Goal: Task Accomplishment & Management: Complete application form

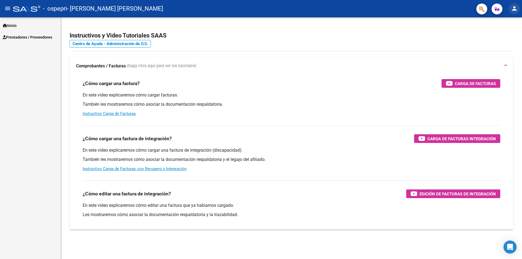
click at [514, 9] on mat-icon "person" at bounding box center [514, 8] width 7 height 7
click at [18, 38] on div at bounding box center [261, 129] width 522 height 259
click at [41, 37] on span "Prestadores / Proveedores" at bounding box center [27, 37] width 49 height 6
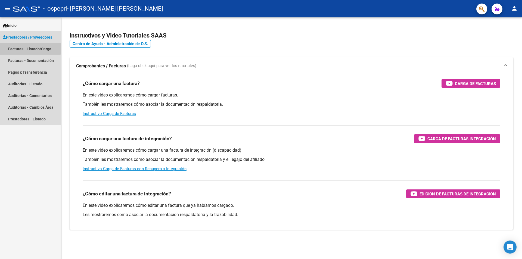
click at [18, 48] on link "Facturas - Listado/Carga" at bounding box center [30, 49] width 61 height 12
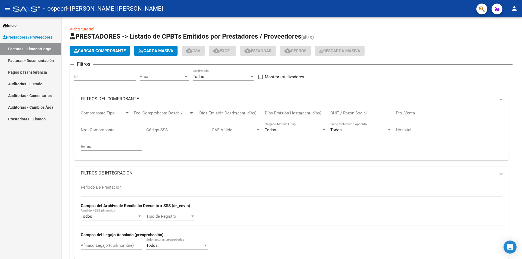
click at [106, 50] on span "Cargar Comprobante" at bounding box center [100, 50] width 52 height 5
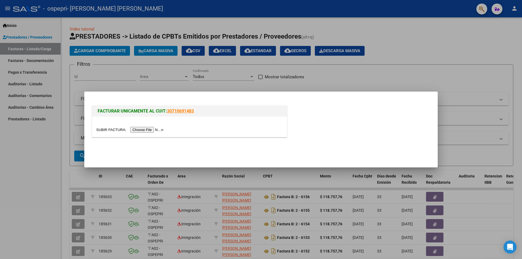
click at [149, 131] on input "file" at bounding box center [130, 130] width 69 height 6
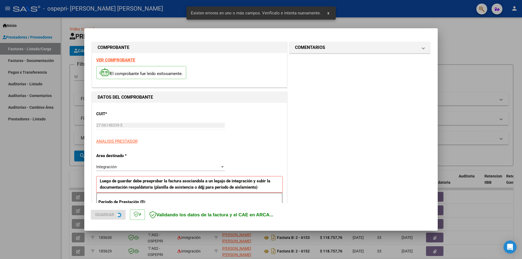
scroll to position [95, 0]
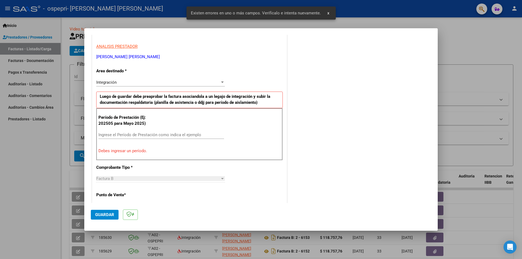
click at [138, 133] on input "Ingrese el Período de Prestación como indica el ejemplo" at bounding box center [161, 134] width 126 height 5
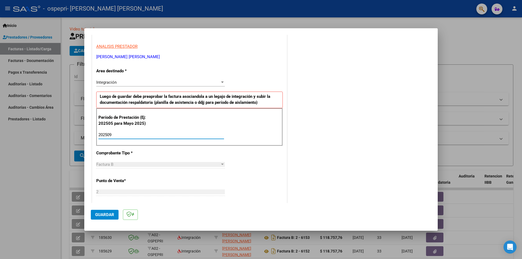
type input "202509"
click at [100, 212] on button "Guardar" at bounding box center [105, 215] width 28 height 10
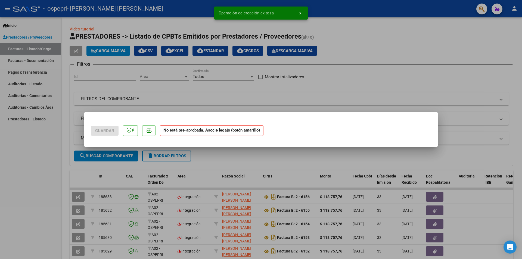
scroll to position [0, 0]
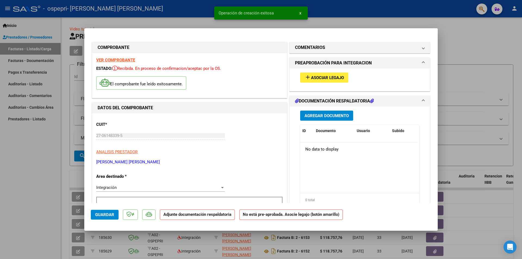
click at [323, 117] on span "Agregar Documento" at bounding box center [326, 115] width 44 height 5
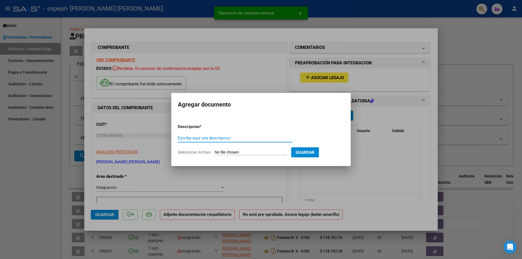
click at [245, 139] on input "Escriba aquí una descripcion" at bounding box center [235, 138] width 115 height 5
type input "[PERSON_NAME]-FIRMA"
click at [246, 152] on input "Seleccionar Archivo" at bounding box center [251, 152] width 72 height 5
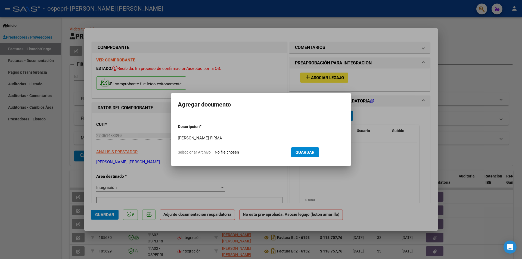
type input "C:\fakepath\[PERSON_NAME]-FIRMA.pdf"
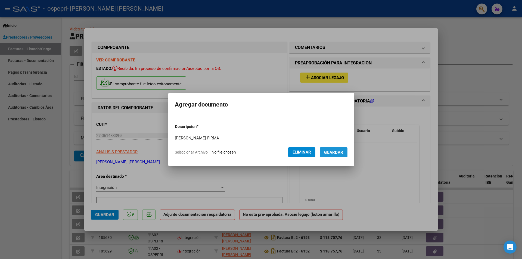
click at [340, 151] on span "Guardar" at bounding box center [333, 152] width 19 height 5
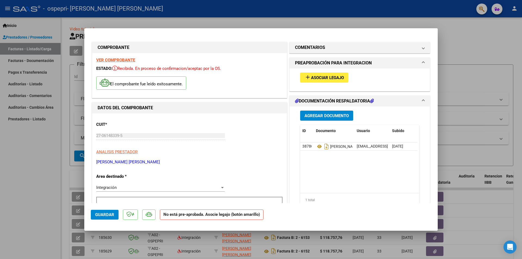
click at [468, 43] on div at bounding box center [261, 129] width 522 height 259
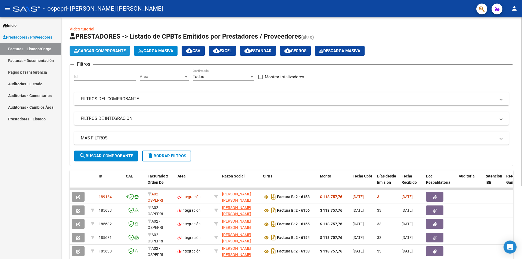
click at [109, 49] on span "Cargar Comprobante" at bounding box center [100, 50] width 52 height 5
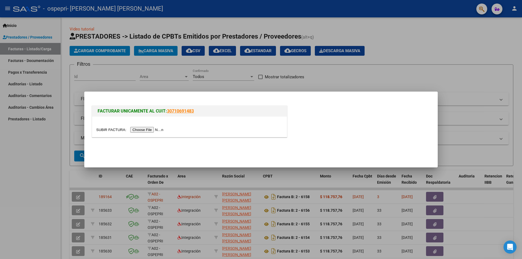
click at [146, 130] on input "file" at bounding box center [130, 130] width 69 height 6
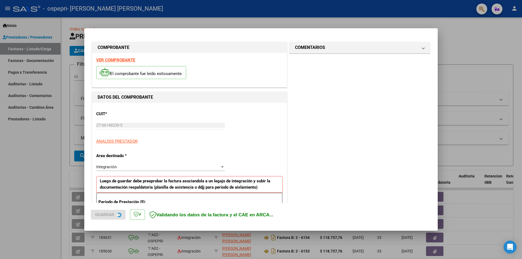
scroll to position [109, 0]
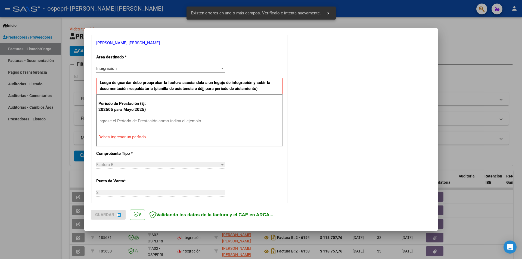
click at [161, 109] on div "Período de Prestación (Ej: 202505 para Mayo 2025) Ingrese el Período de Prestac…" at bounding box center [189, 120] width 186 height 52
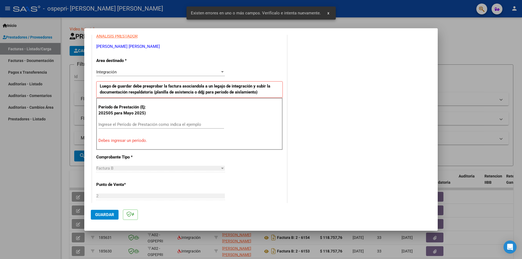
click at [148, 124] on input "Ingrese el Período de Prestación como indica el ejemplo" at bounding box center [161, 124] width 126 height 5
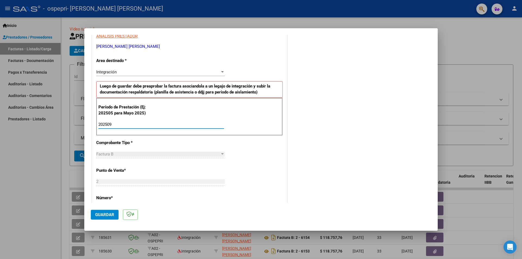
type input "202509"
click at [101, 216] on span "Guardar" at bounding box center [104, 214] width 19 height 5
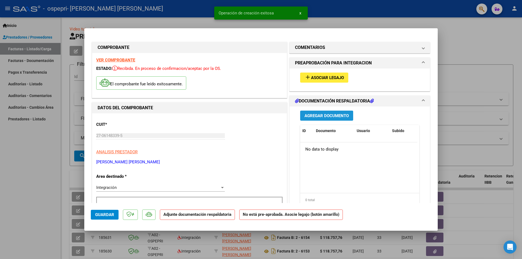
click at [314, 117] on span "Agregar Documento" at bounding box center [326, 115] width 44 height 5
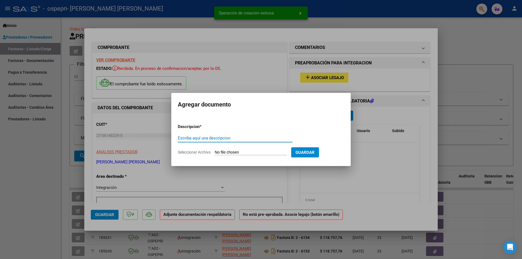
click at [240, 138] on input "Escriba aquí una descripcion" at bounding box center [235, 138] width 115 height 5
type input "[PERSON_NAME]-FIRMA"
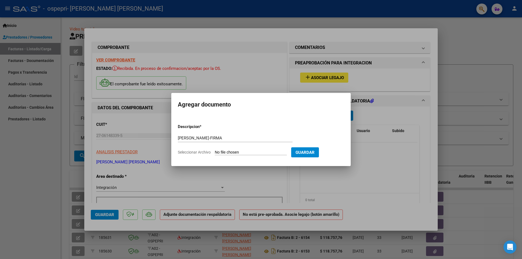
click at [242, 152] on input "Seleccionar Archivo" at bounding box center [251, 152] width 72 height 5
type input "C:\fakepath\[PERSON_NAME]-FIRMA.pdf"
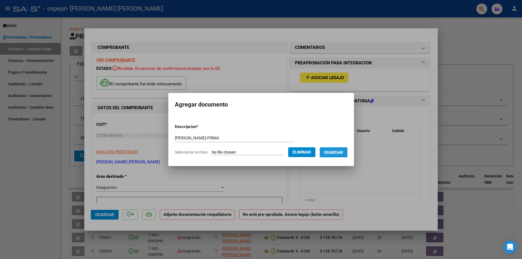
click at [342, 151] on span "Guardar" at bounding box center [333, 152] width 19 height 5
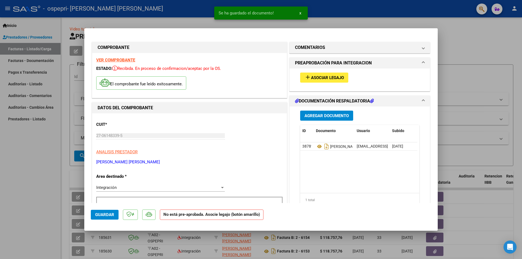
click at [468, 48] on div at bounding box center [261, 129] width 522 height 259
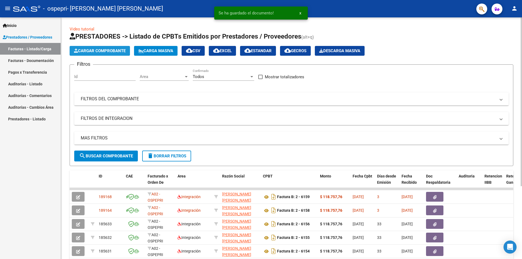
click at [117, 49] on span "Cargar Comprobante" at bounding box center [100, 50] width 52 height 5
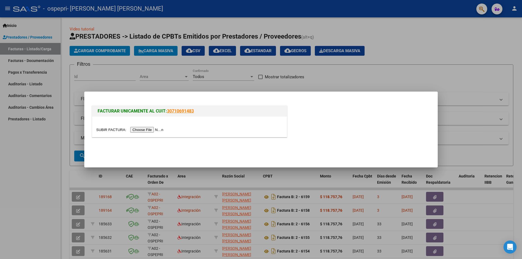
click at [147, 129] on input "file" at bounding box center [130, 130] width 69 height 6
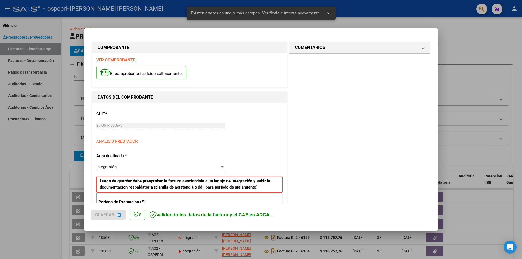
scroll to position [95, 0]
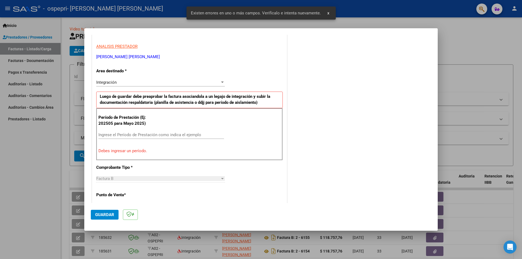
click at [147, 136] on input "Ingrese el Período de Prestación como indica el ejemplo" at bounding box center [161, 134] width 126 height 5
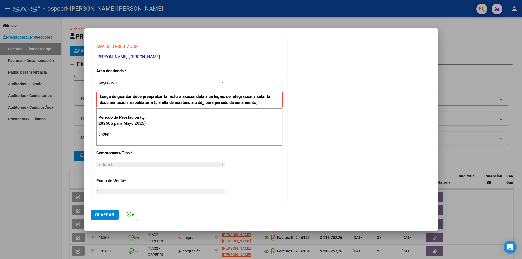
type input "202509"
click at [110, 215] on span "Guardar" at bounding box center [104, 214] width 19 height 5
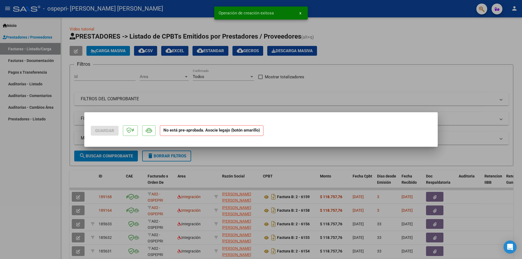
scroll to position [0, 0]
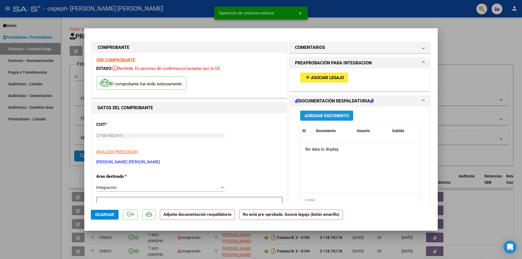
click at [326, 114] on span "Agregar Documento" at bounding box center [326, 115] width 44 height 5
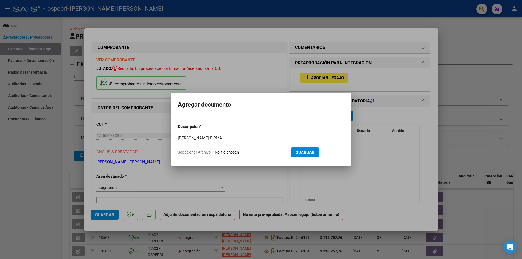
type input "[PERSON_NAME]-FIRMA"
click at [240, 152] on input "Seleccionar Archivo" at bounding box center [251, 152] width 72 height 5
type input "C:\fakepath\[PERSON_NAME]-FIRMA.pdf"
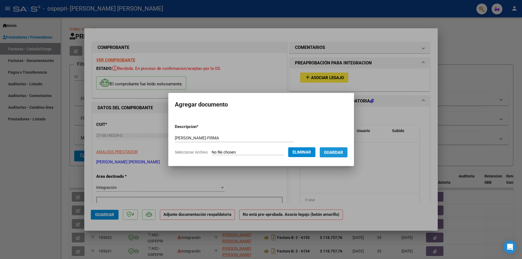
click at [338, 151] on span "Guardar" at bounding box center [333, 152] width 19 height 5
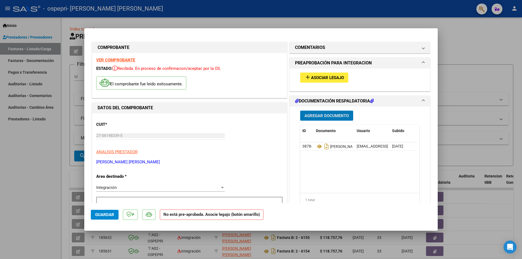
click at [473, 49] on div at bounding box center [261, 129] width 522 height 259
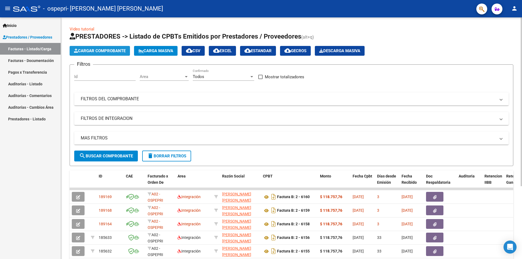
click at [105, 50] on span "Cargar Comprobante" at bounding box center [100, 50] width 52 height 5
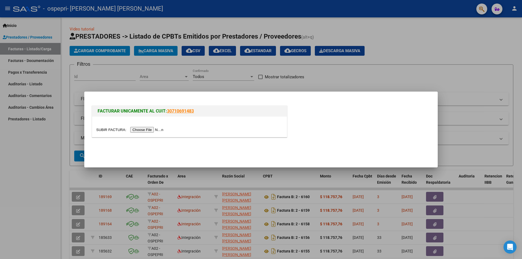
click at [155, 128] on input "file" at bounding box center [130, 130] width 69 height 6
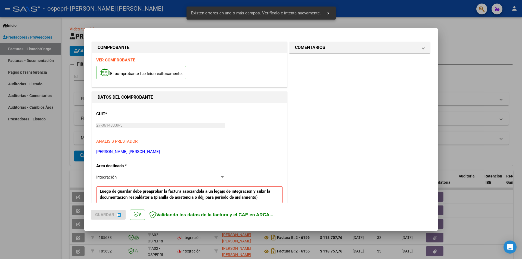
scroll to position [95, 0]
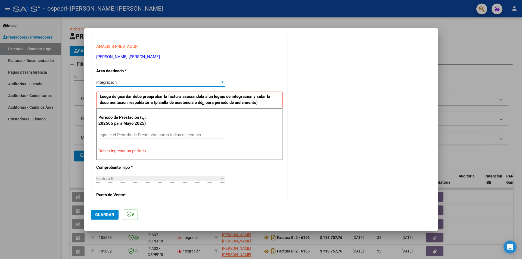
click at [221, 82] on div at bounding box center [222, 82] width 3 height 1
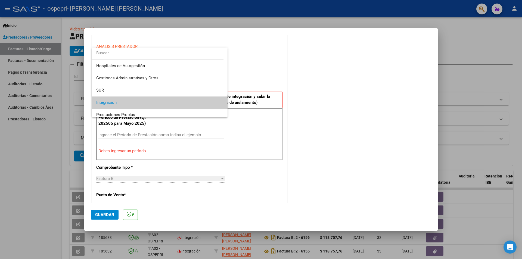
scroll to position [20, 0]
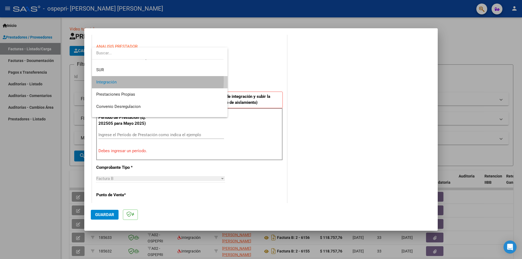
click at [124, 81] on span "Integración" at bounding box center [159, 82] width 127 height 12
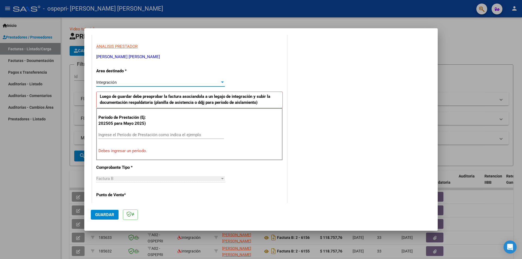
click at [128, 133] on input "Ingrese el Período de Prestación como indica el ejemplo" at bounding box center [161, 134] width 126 height 5
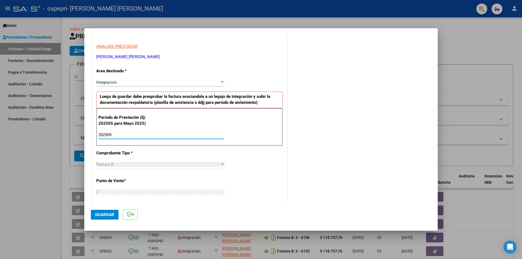
type input "202509"
click at [107, 213] on span "Guardar" at bounding box center [104, 214] width 19 height 5
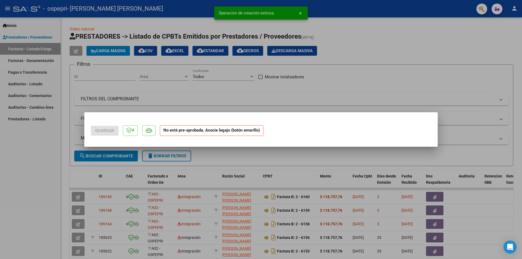
scroll to position [0, 0]
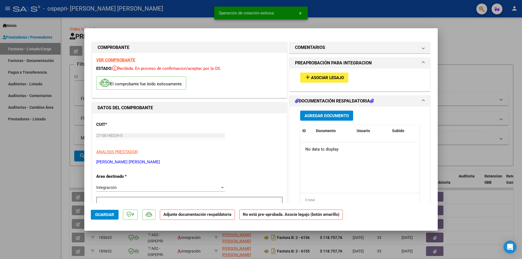
click at [117, 58] on strong "VER COMPROBANTE" at bounding box center [115, 60] width 39 height 5
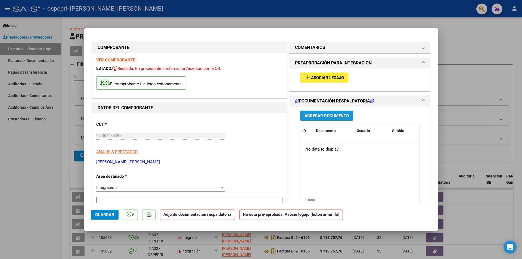
click at [340, 116] on span "Agregar Documento" at bounding box center [326, 115] width 44 height 5
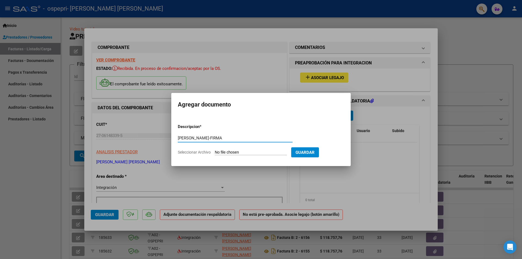
type input "[PERSON_NAME]-FIRMA"
click at [248, 154] on input "Seleccionar Archivo" at bounding box center [251, 152] width 72 height 5
type input "C:\fakepath\[PERSON_NAME]-FIRMA.pdf"
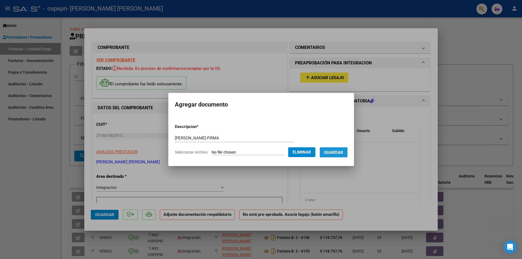
click at [343, 153] on span "Guardar" at bounding box center [333, 152] width 19 height 5
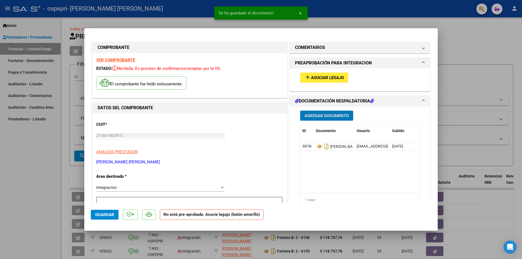
click at [483, 42] on div at bounding box center [261, 129] width 522 height 259
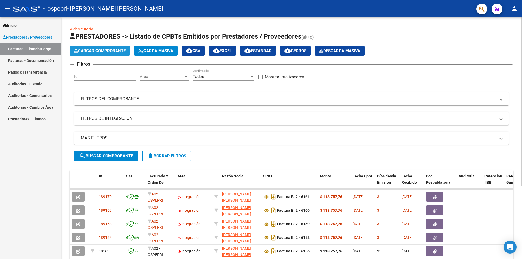
click at [93, 50] on span "Cargar Comprobante" at bounding box center [100, 50] width 52 height 5
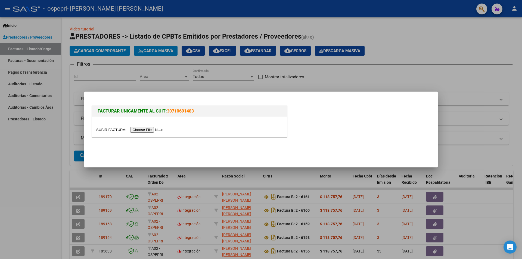
click at [156, 128] on input "file" at bounding box center [130, 130] width 69 height 6
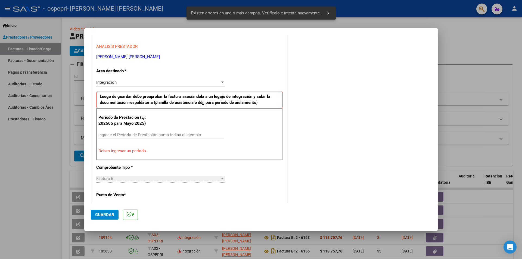
scroll to position [122, 0]
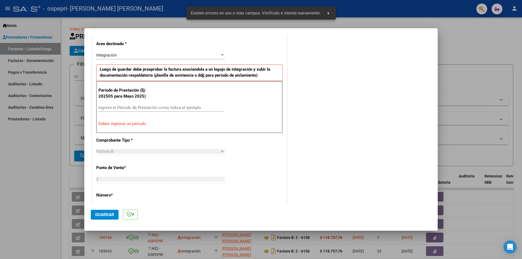
click at [172, 106] on input "Ingrese el Período de Prestación como indica el ejemplo" at bounding box center [161, 107] width 126 height 5
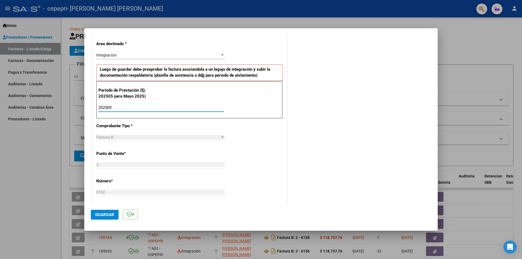
type input "202509"
click at [105, 216] on span "Guardar" at bounding box center [104, 214] width 19 height 5
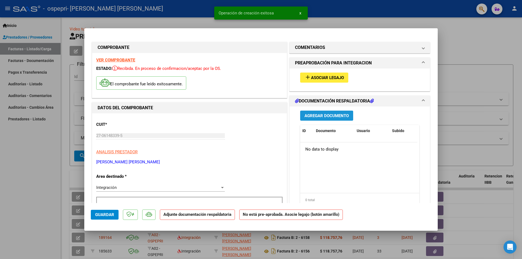
click at [320, 115] on span "Agregar Documento" at bounding box center [326, 115] width 44 height 5
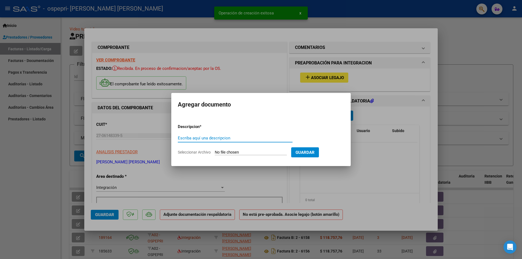
click at [220, 136] on input "Escriba aquí una descripcion" at bounding box center [235, 138] width 115 height 5
type input "BERCOVICH VALENTINO-FIRMA"
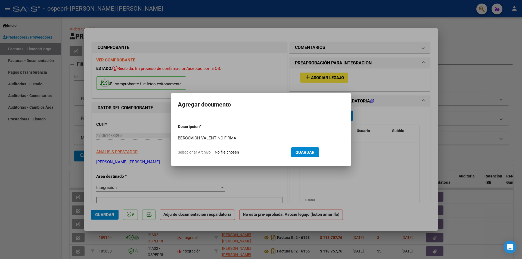
click at [225, 153] on input "Seleccionar Archivo" at bounding box center [251, 152] width 72 height 5
type input "C:\fakepath\BERCOVICH VALENTINO-FIRMA.pdf"
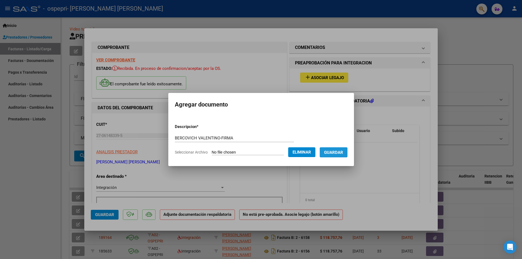
click at [341, 151] on span "Guardar" at bounding box center [333, 152] width 19 height 5
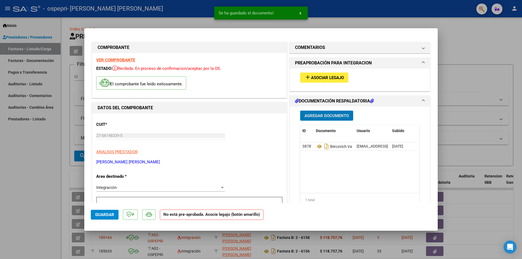
click at [451, 88] on div at bounding box center [261, 129] width 522 height 259
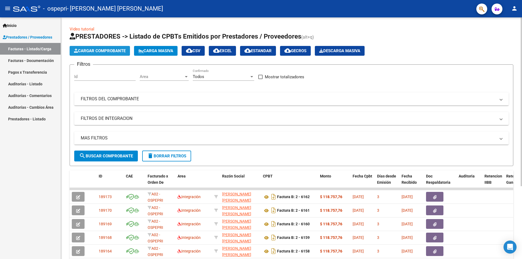
click at [109, 48] on span "Cargar Comprobante" at bounding box center [100, 50] width 52 height 5
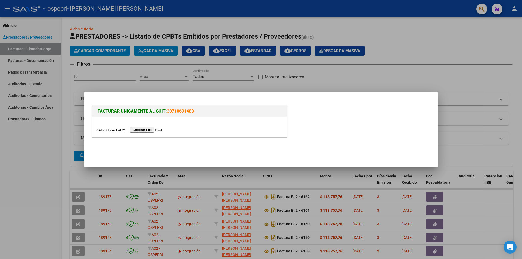
click at [147, 130] on input "file" at bounding box center [130, 130] width 69 height 6
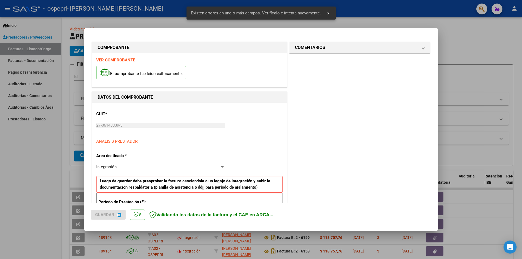
scroll to position [95, 0]
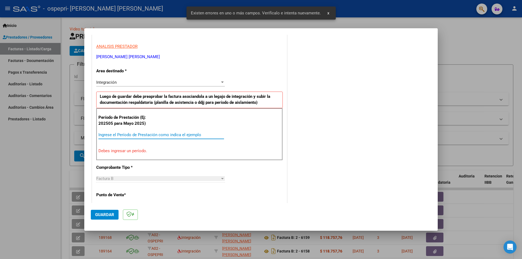
click at [147, 134] on input "Ingrese el Período de Prestación como indica el ejemplo" at bounding box center [161, 134] width 126 height 5
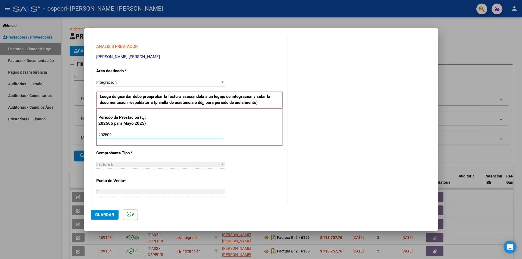
type input "202509"
click at [108, 211] on button "Guardar" at bounding box center [105, 215] width 28 height 10
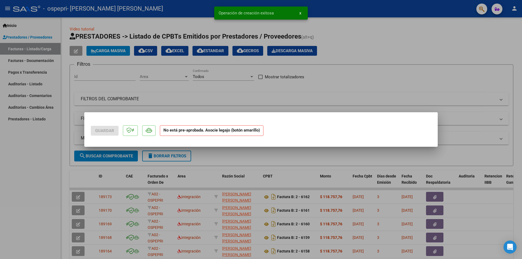
scroll to position [0, 0]
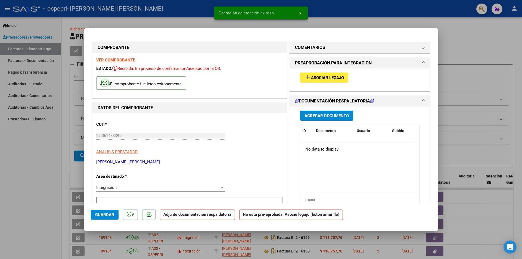
click at [325, 116] on span "Agregar Documento" at bounding box center [326, 115] width 44 height 5
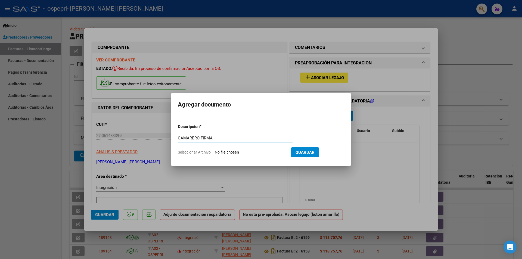
type input "CAMARERO-FIRMA"
click at [241, 152] on input "Seleccionar Archivo" at bounding box center [251, 152] width 72 height 5
type input "C:\fakepath\CAMARERO-FIRMA.pdf"
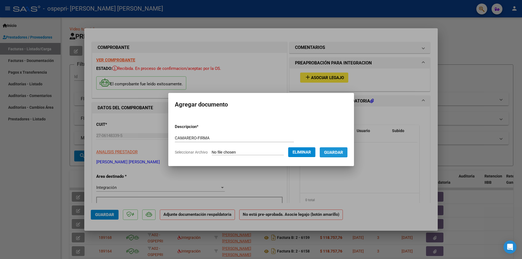
click at [343, 154] on span "Guardar" at bounding box center [333, 152] width 19 height 5
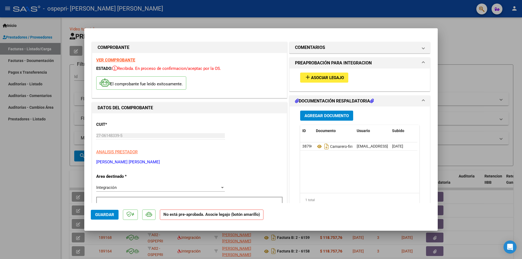
click at [484, 54] on div at bounding box center [261, 129] width 522 height 259
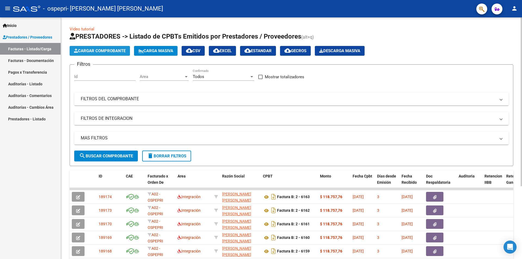
click at [111, 51] on span "Cargar Comprobante" at bounding box center [100, 50] width 52 height 5
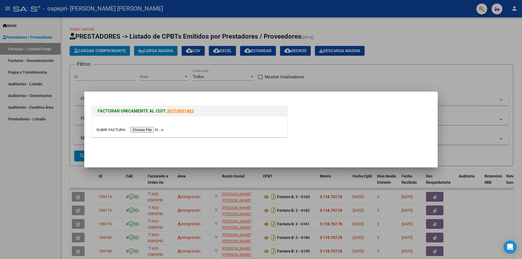
click at [143, 130] on input "file" at bounding box center [130, 130] width 69 height 6
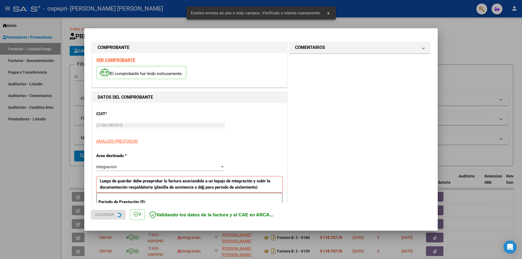
scroll to position [95, 0]
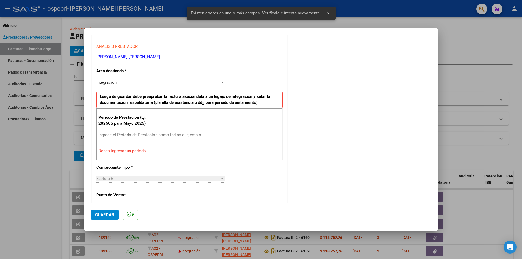
click at [174, 134] on input "Ingrese el Período de Prestación como indica el ejemplo" at bounding box center [161, 134] width 126 height 5
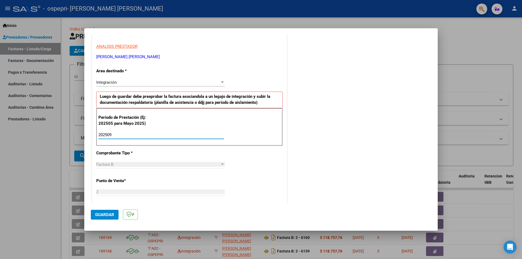
type input "202509"
click at [108, 214] on span "Guardar" at bounding box center [104, 214] width 19 height 5
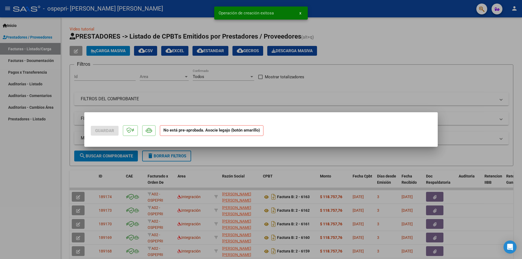
scroll to position [0, 0]
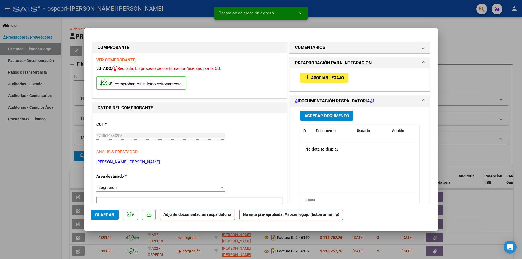
click at [113, 59] on strong "VER COMPROBANTE" at bounding box center [115, 60] width 39 height 5
click at [332, 113] on span "Agregar Documento" at bounding box center [326, 115] width 44 height 5
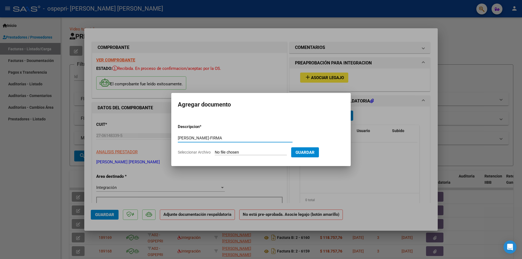
type input "[PERSON_NAME]-FIRMA"
click at [257, 153] on input "Seleccionar Archivo" at bounding box center [251, 152] width 72 height 5
type input "C:\fakepath\[PERSON_NAME]-FIRMA.pdf"
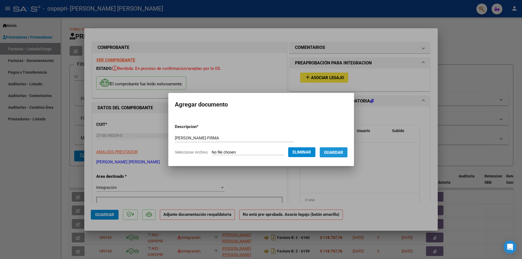
click at [335, 153] on span "Guardar" at bounding box center [333, 152] width 19 height 5
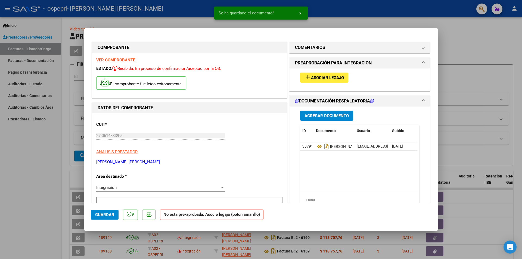
click at [462, 58] on div at bounding box center [261, 129] width 522 height 259
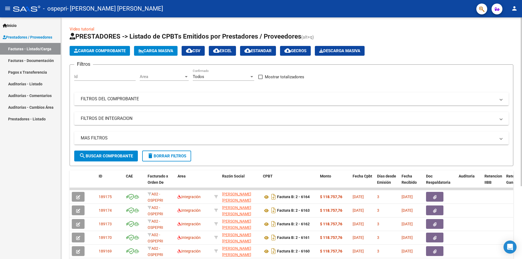
click at [119, 51] on span "Cargar Comprobante" at bounding box center [100, 50] width 52 height 5
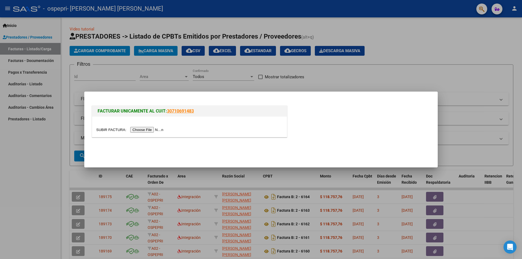
click at [145, 130] on input "file" at bounding box center [130, 130] width 69 height 6
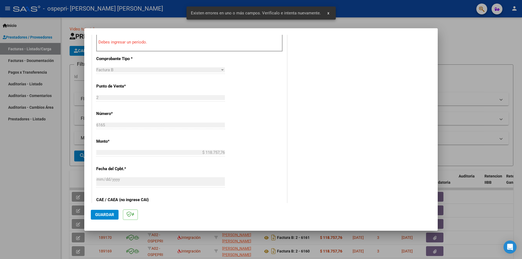
scroll to position [149, 0]
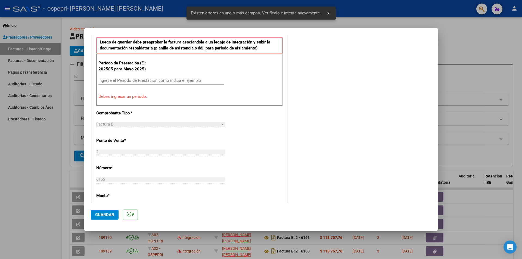
click at [152, 77] on div "Ingrese el Período de Prestación como indica el ejemplo" at bounding box center [161, 80] width 126 height 8
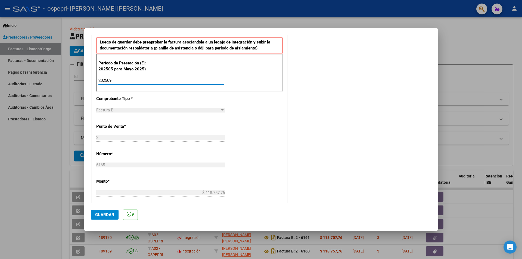
type input "202509"
click at [108, 214] on span "Guardar" at bounding box center [104, 214] width 19 height 5
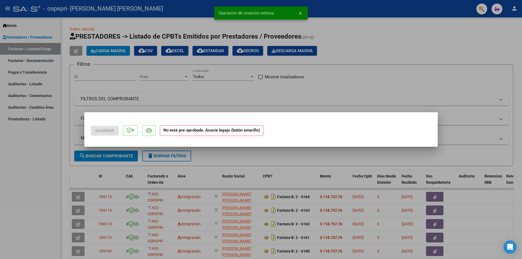
scroll to position [0, 0]
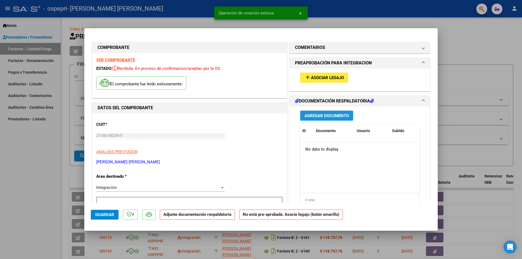
click at [313, 115] on span "Agregar Documento" at bounding box center [326, 115] width 44 height 5
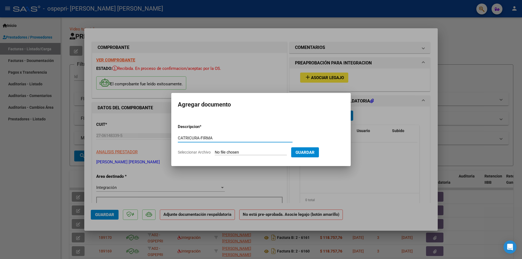
type input "CATRICURA-FIRMA"
click at [255, 151] on input "Seleccionar Archivo" at bounding box center [251, 152] width 72 height 5
type input "C:\fakepath\CATRICURA-FIRMA.pdf"
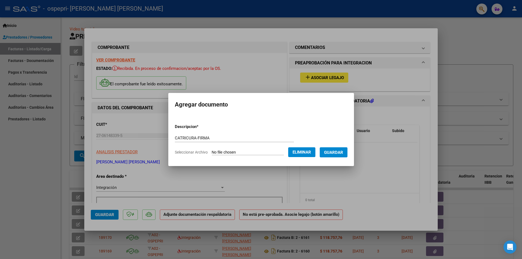
click at [342, 153] on span "Guardar" at bounding box center [333, 152] width 19 height 5
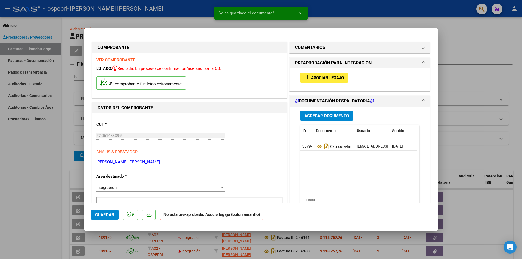
click at [462, 76] on div at bounding box center [261, 129] width 522 height 259
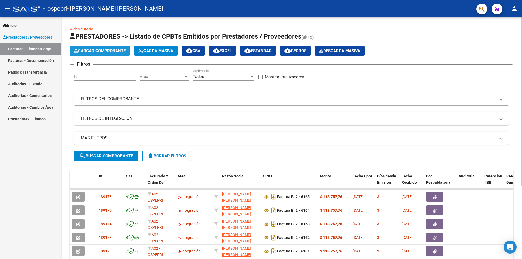
click at [102, 48] on span "Cargar Comprobante" at bounding box center [100, 50] width 52 height 5
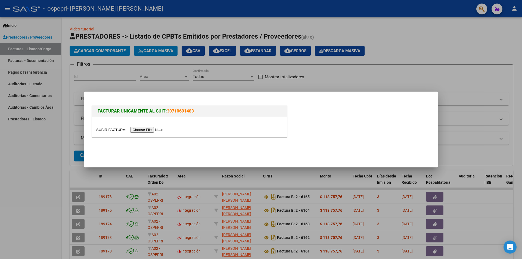
click at [148, 129] on input "file" at bounding box center [130, 130] width 69 height 6
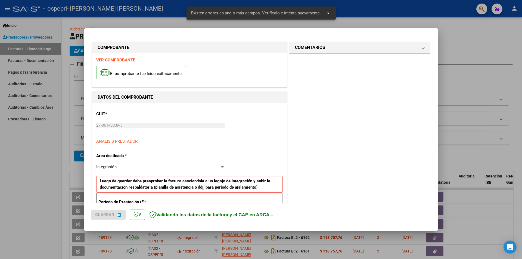
scroll to position [95, 0]
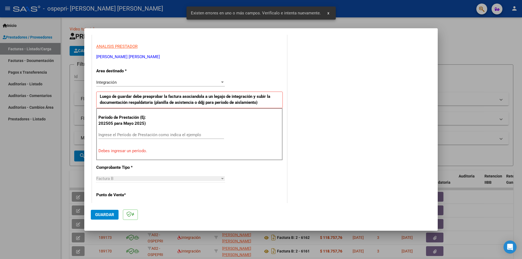
click at [142, 134] on input "Ingrese el Período de Prestación como indica el ejemplo" at bounding box center [161, 134] width 126 height 5
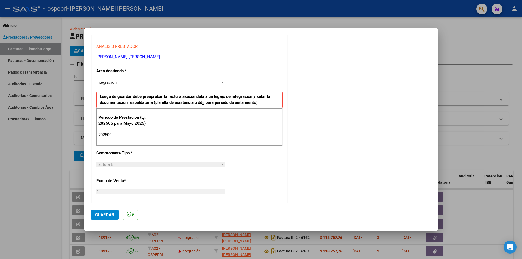
type input "202509"
click at [111, 216] on span "Guardar" at bounding box center [104, 214] width 19 height 5
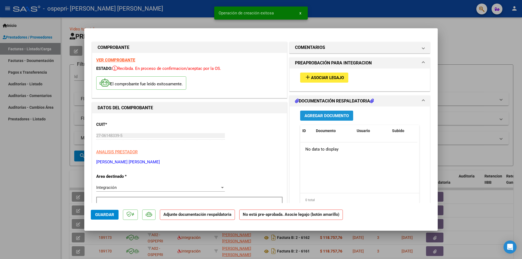
click at [333, 116] on span "Agregar Documento" at bounding box center [326, 115] width 44 height 5
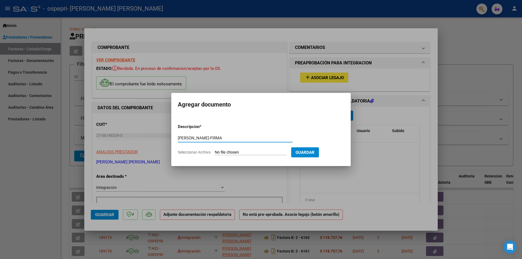
type input "[PERSON_NAME]-FIRMA"
click at [231, 154] on input "Seleccionar Archivo" at bounding box center [251, 152] width 72 height 5
type input "C:\fakepath\[PERSON_NAME]-FIRMA.pdf"
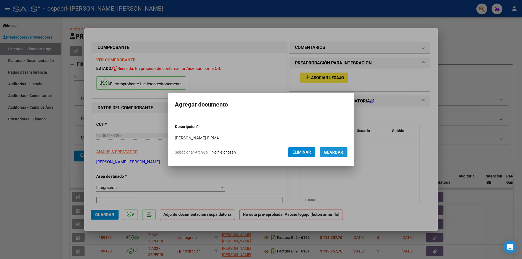
click at [336, 153] on span "Guardar" at bounding box center [333, 152] width 19 height 5
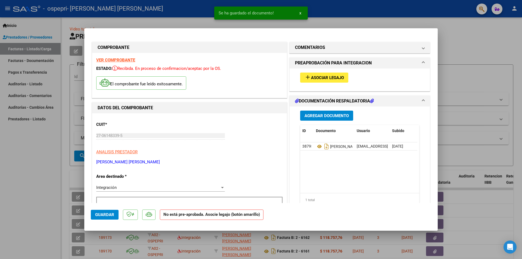
click at [463, 77] on div at bounding box center [261, 129] width 522 height 259
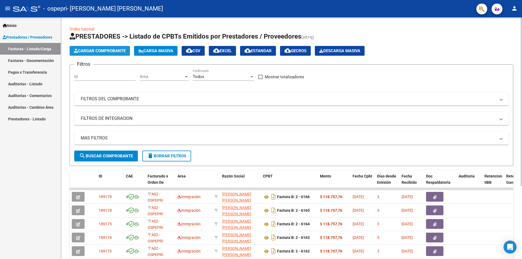
click at [111, 49] on span "Cargar Comprobante" at bounding box center [100, 50] width 52 height 5
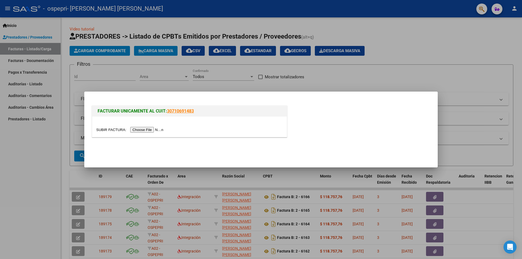
click at [144, 130] on input "file" at bounding box center [130, 130] width 69 height 6
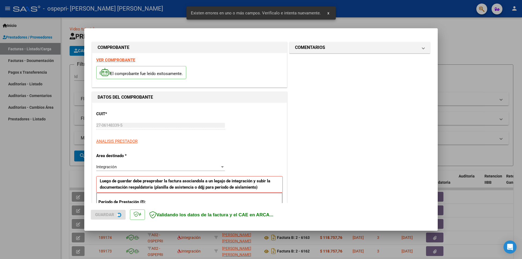
scroll to position [95, 0]
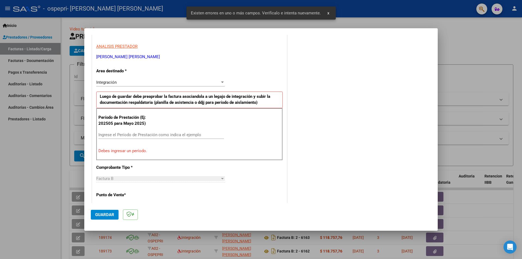
click at [180, 133] on input "Ingrese el Período de Prestación como indica el ejemplo" at bounding box center [161, 134] width 126 height 5
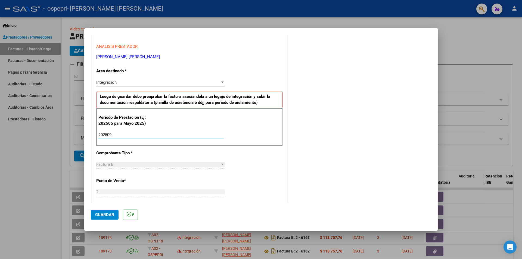
type input "202509"
click at [100, 215] on span "Guardar" at bounding box center [104, 214] width 19 height 5
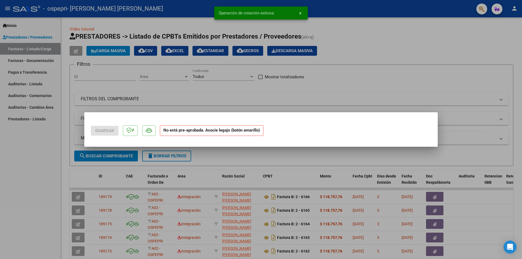
scroll to position [0, 0]
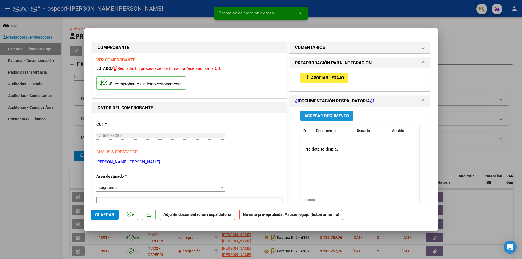
click at [324, 115] on span "Agregar Documento" at bounding box center [326, 115] width 44 height 5
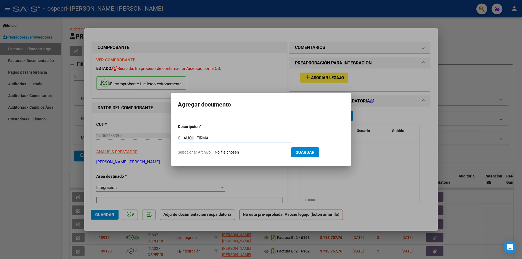
type input "CHAUQUI-FIRMA"
click at [248, 151] on input "Seleccionar Archivo" at bounding box center [251, 152] width 72 height 5
type input "C:\fakepath\CHAUQUI-FIRMA.pdf"
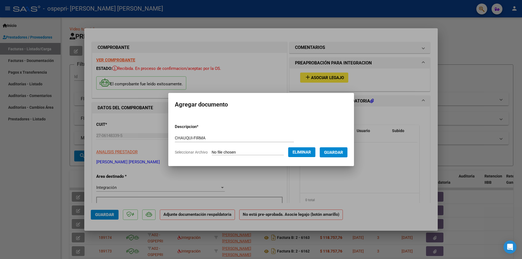
click at [342, 152] on span "Guardar" at bounding box center [333, 152] width 19 height 5
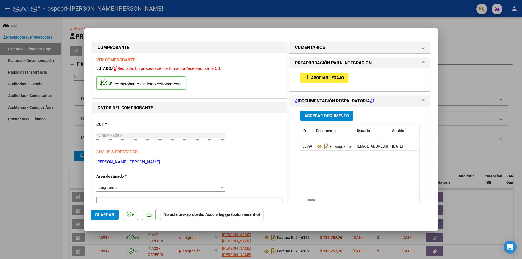
click at [474, 77] on div at bounding box center [261, 129] width 522 height 259
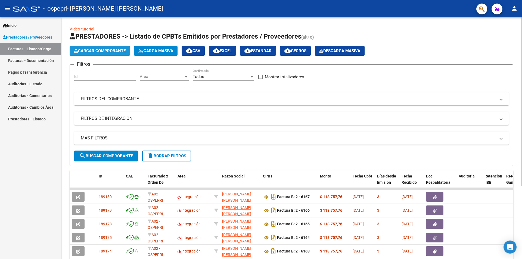
click at [115, 50] on span "Cargar Comprobante" at bounding box center [100, 50] width 52 height 5
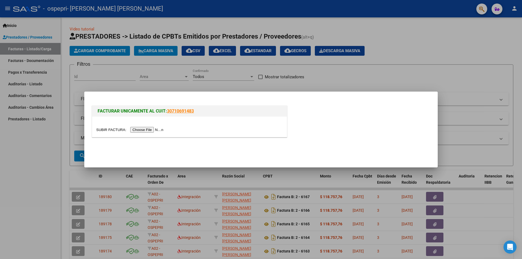
click at [146, 130] on input "file" at bounding box center [130, 130] width 69 height 6
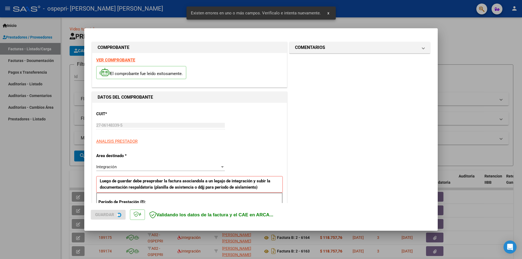
scroll to position [95, 0]
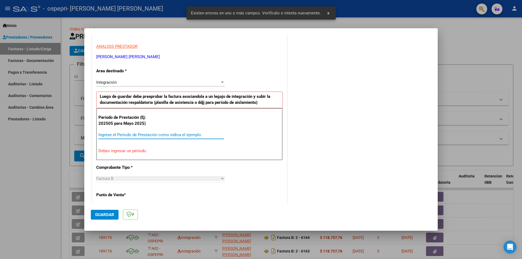
click at [143, 136] on input "Ingrese el Período de Prestación como indica el ejemplo" at bounding box center [161, 134] width 126 height 5
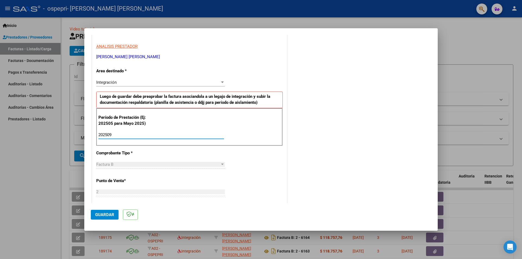
type input "202509"
click at [105, 212] on button "Guardar" at bounding box center [105, 215] width 28 height 10
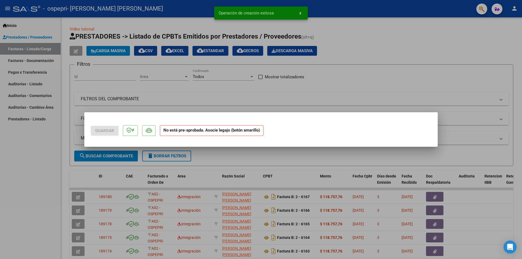
scroll to position [0, 0]
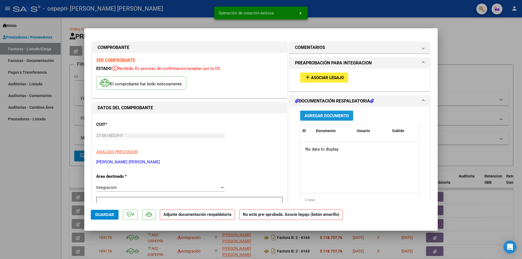
click at [332, 116] on span "Agregar Documento" at bounding box center [326, 115] width 44 height 5
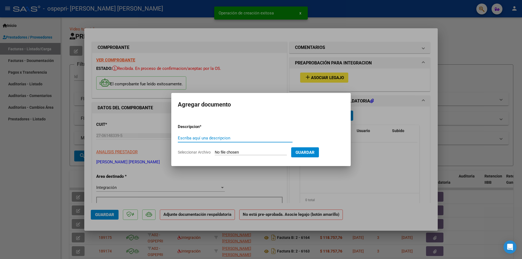
click at [254, 139] on input "Escriba aquí una descripcion" at bounding box center [235, 138] width 115 height 5
type input "[PERSON_NAME]-FIRMA"
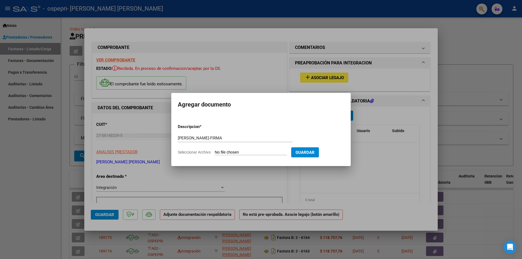
click at [241, 151] on input "Seleccionar Archivo" at bounding box center [251, 152] width 72 height 5
type input "C:\fakepath\[PERSON_NAME]-FIRMA.pdf"
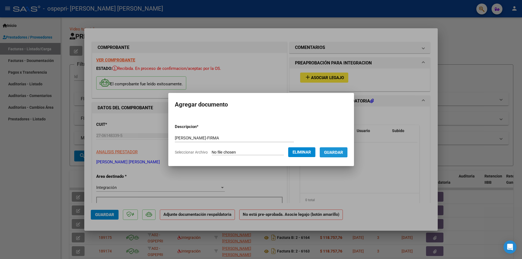
click at [343, 153] on span "Guardar" at bounding box center [333, 152] width 19 height 5
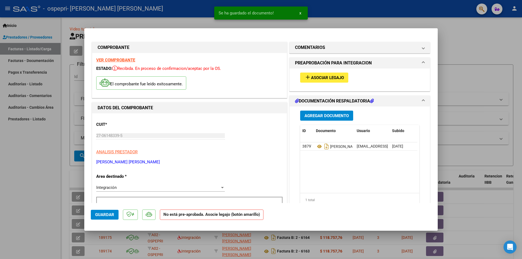
click at [119, 60] on strong "VER COMPROBANTE" at bounding box center [115, 60] width 39 height 5
click at [494, 52] on div at bounding box center [261, 129] width 522 height 259
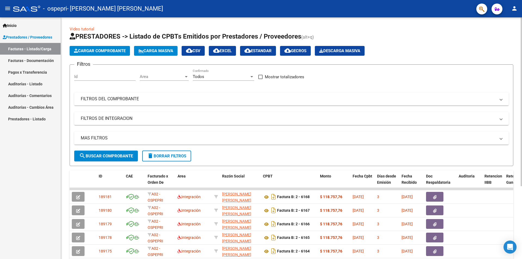
click at [99, 50] on span "Cargar Comprobante" at bounding box center [100, 50] width 52 height 5
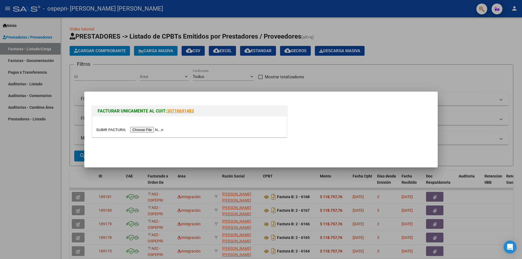
click at [155, 128] on input "file" at bounding box center [130, 130] width 69 height 6
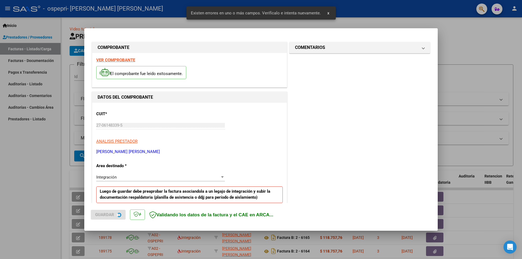
scroll to position [95, 0]
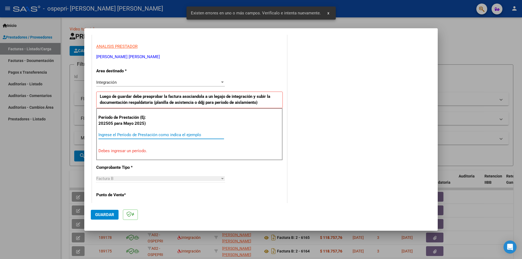
click at [187, 136] on input "Ingrese el Período de Prestación como indica el ejemplo" at bounding box center [161, 134] width 126 height 5
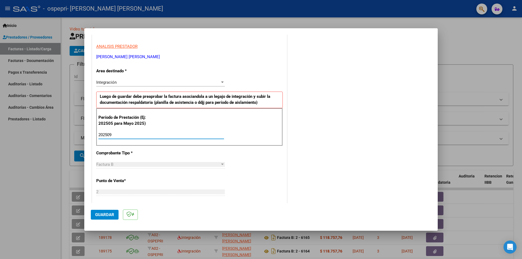
type input "202509"
click at [104, 212] on button "Guardar" at bounding box center [105, 215] width 28 height 10
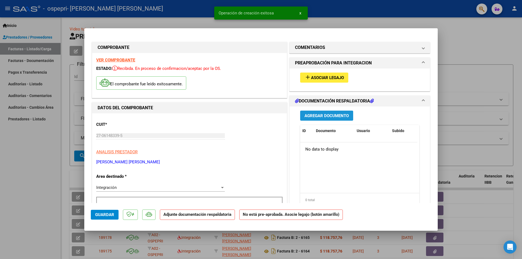
click at [322, 116] on span "Agregar Documento" at bounding box center [326, 115] width 44 height 5
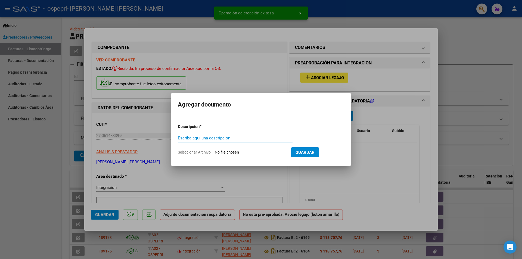
click at [257, 138] on input "Escriba aquí una descripcion" at bounding box center [235, 138] width 115 height 5
type input "[PERSON_NAME]-FIRMA"
click at [229, 153] on input "Seleccionar Archivo" at bounding box center [251, 152] width 72 height 5
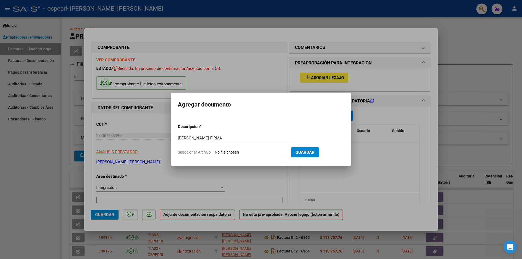
type input "C:\fakepath\[PERSON_NAME]-FIRMA.pdf"
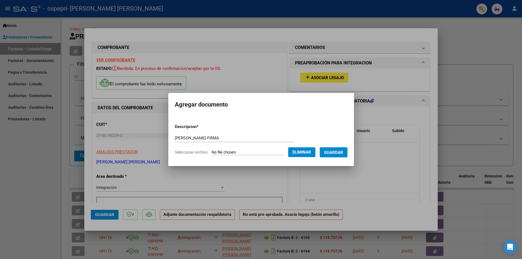
click at [343, 152] on span "Guardar" at bounding box center [333, 152] width 19 height 5
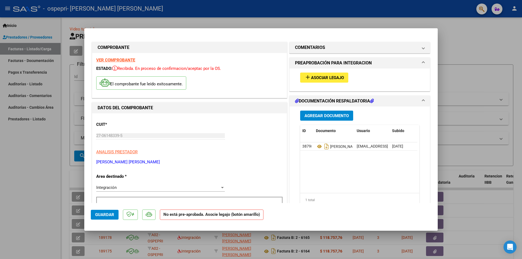
click at [468, 73] on div at bounding box center [261, 129] width 522 height 259
type input "$ 0,00"
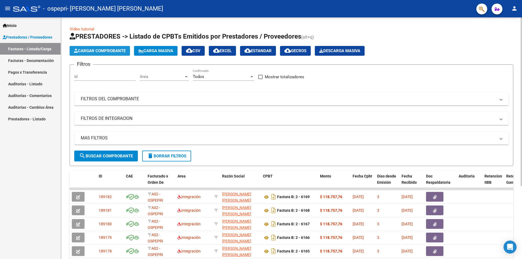
click at [112, 51] on span "Cargar Comprobante" at bounding box center [100, 50] width 52 height 5
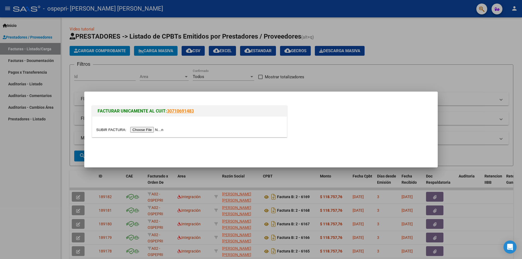
click at [146, 130] on input "file" at bounding box center [130, 130] width 69 height 6
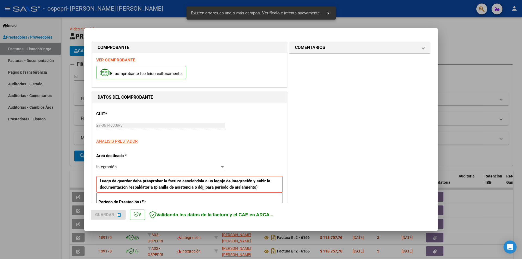
scroll to position [95, 0]
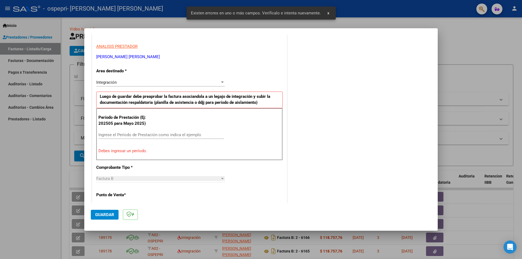
click at [185, 132] on div "Ingrese el Período de Prestación como indica el ejemplo" at bounding box center [161, 135] width 126 height 8
click at [181, 133] on input "Ingrese el Período de Prestación como indica el ejemplo" at bounding box center [161, 134] width 126 height 5
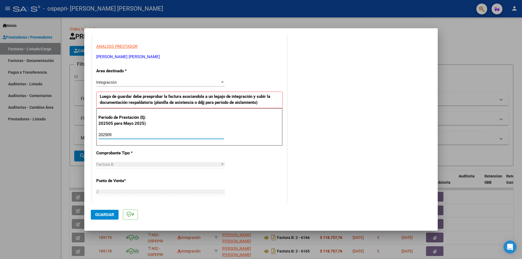
type input "202509"
click at [102, 215] on span "Guardar" at bounding box center [104, 214] width 19 height 5
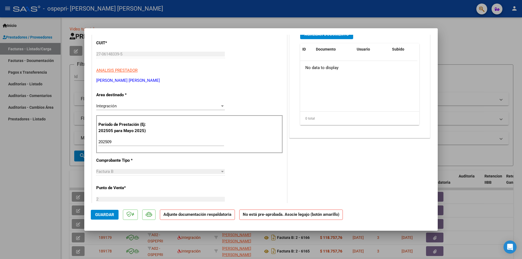
scroll to position [0, 0]
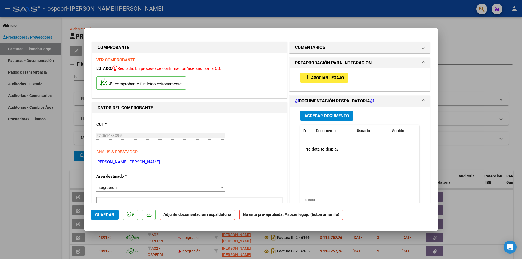
click at [322, 117] on span "Agregar Documento" at bounding box center [326, 115] width 44 height 5
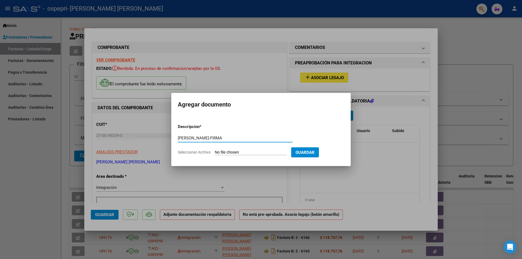
type input "[PERSON_NAME]-FIRMA"
click at [240, 152] on input "Seleccionar Archivo" at bounding box center [251, 152] width 72 height 5
type input "C:\fakepath\[PERSON_NAME]-FIRMA.pdf"
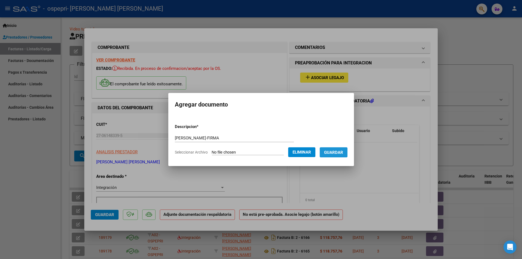
click at [338, 151] on span "Guardar" at bounding box center [333, 152] width 19 height 5
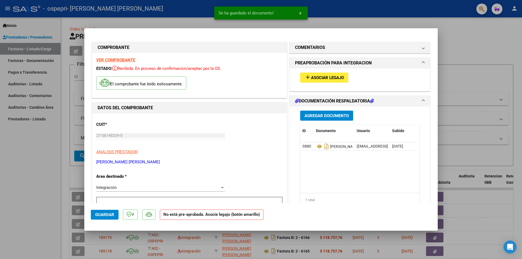
click at [485, 53] on div at bounding box center [261, 129] width 522 height 259
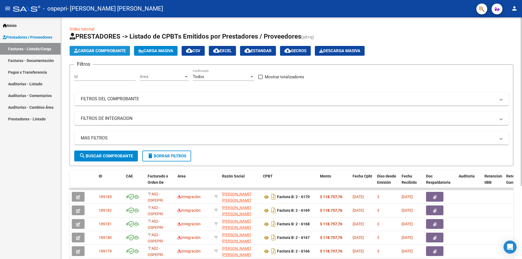
click at [115, 49] on span "Cargar Comprobante" at bounding box center [100, 50] width 52 height 5
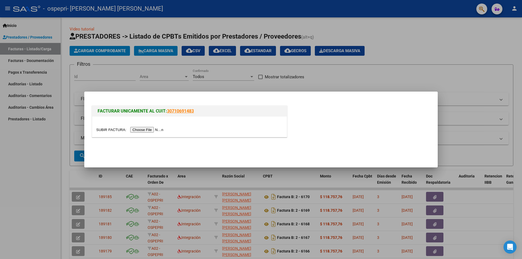
click at [142, 128] on input "file" at bounding box center [130, 130] width 69 height 6
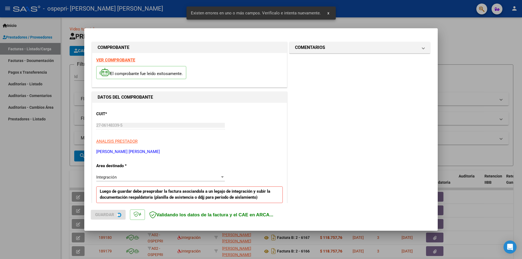
scroll to position [105, 0]
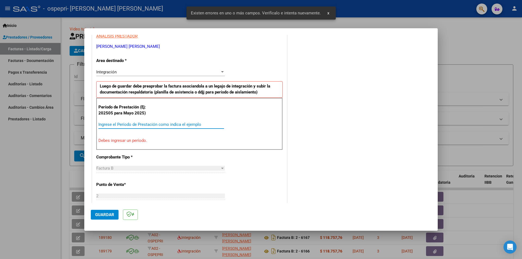
click at [181, 123] on input "Ingrese el Período de Prestación como indica el ejemplo" at bounding box center [161, 124] width 126 height 5
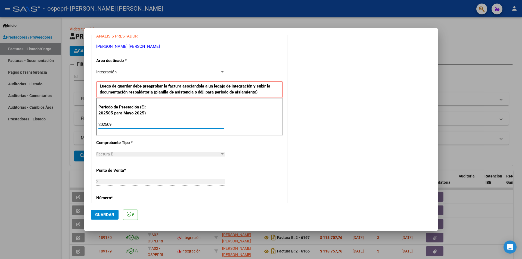
type input "202509"
click at [105, 213] on span "Guardar" at bounding box center [104, 214] width 19 height 5
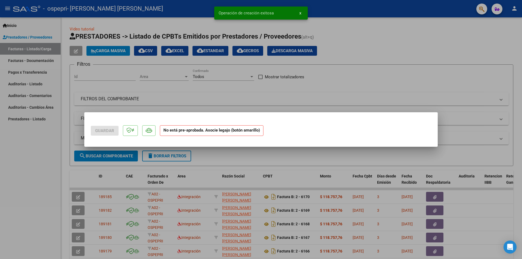
scroll to position [0, 0]
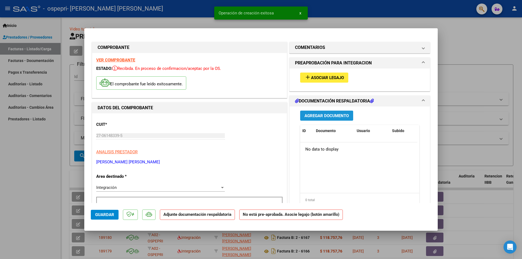
click at [320, 115] on span "Agregar Documento" at bounding box center [326, 115] width 44 height 5
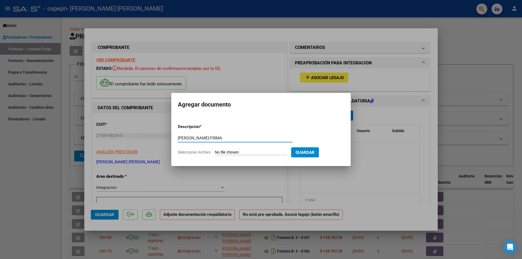
type input "[PERSON_NAME]-FIRMA"
click at [235, 149] on form "Descripcion * [PERSON_NAME]-FIRMA Escriba aquí una descripcion Seleccionar Arch…" at bounding box center [261, 140] width 166 height 40
click at [242, 152] on input "Seleccionar Archivo" at bounding box center [251, 152] width 72 height 5
type input "C:\fakepath\[PERSON_NAME]-FIRMA.pdf"
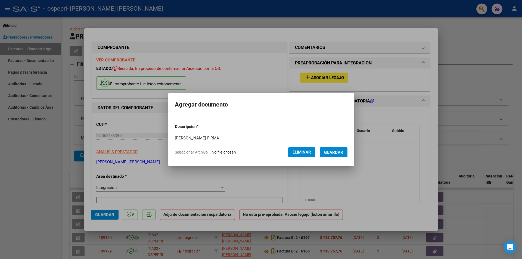
click at [343, 154] on span "Guardar" at bounding box center [333, 152] width 19 height 5
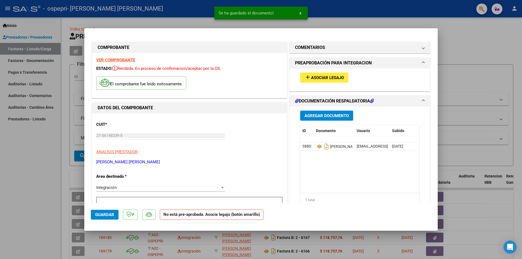
click at [125, 60] on strong "VER COMPROBANTE" at bounding box center [115, 60] width 39 height 5
click at [484, 82] on div at bounding box center [261, 129] width 522 height 259
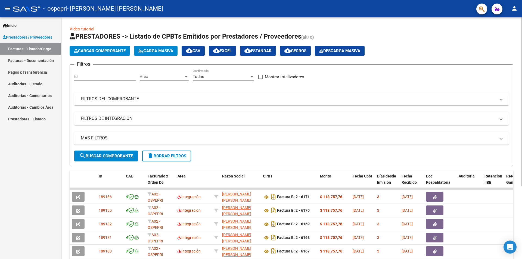
click at [114, 49] on span "Cargar Comprobante" at bounding box center [100, 50] width 52 height 5
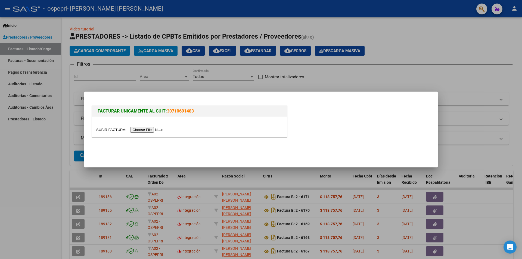
click at [150, 130] on input "file" at bounding box center [130, 130] width 69 height 6
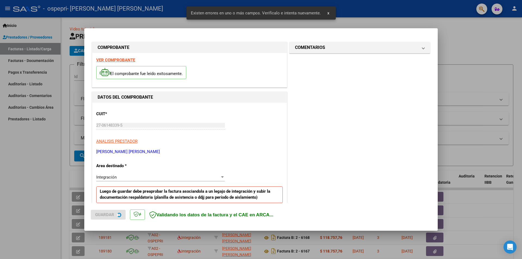
scroll to position [105, 0]
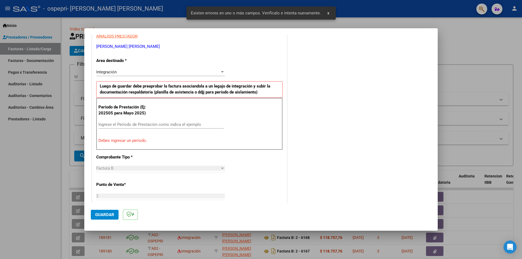
click at [159, 122] on input "Ingrese el Período de Prestación como indica el ejemplo" at bounding box center [161, 124] width 126 height 5
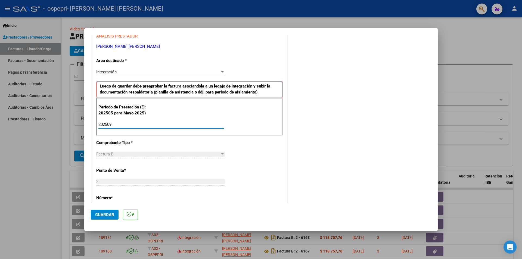
type input "202509"
click at [101, 211] on button "Guardar" at bounding box center [105, 215] width 28 height 10
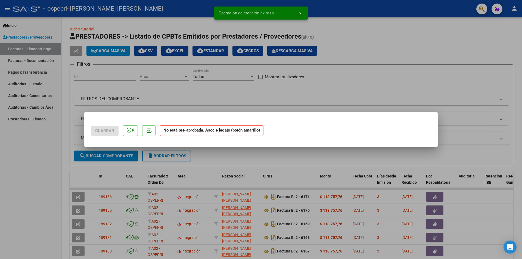
scroll to position [0, 0]
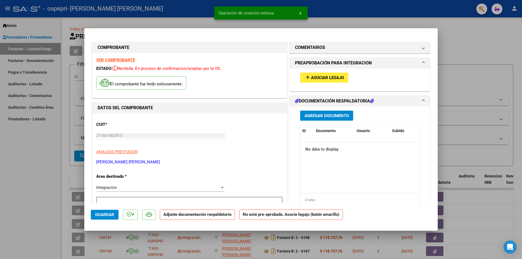
click at [332, 115] on span "Agregar Documento" at bounding box center [326, 115] width 44 height 5
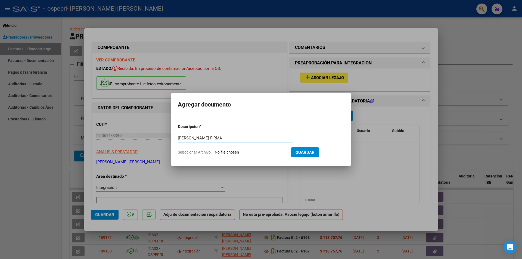
type input "[PERSON_NAME]-FIRMA"
click at [250, 152] on input "Seleccionar Archivo" at bounding box center [251, 152] width 72 height 5
type input "C:\fakepath\[PERSON_NAME]-FIRMA.pdf"
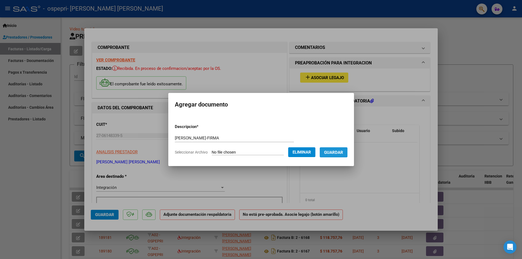
click at [343, 153] on span "Guardar" at bounding box center [333, 152] width 19 height 5
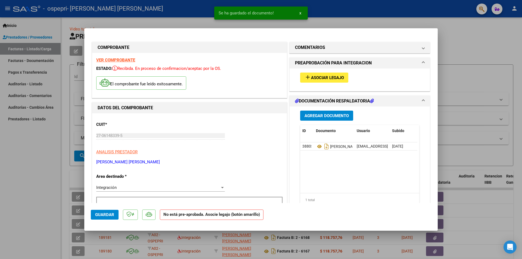
click at [488, 72] on div at bounding box center [261, 129] width 522 height 259
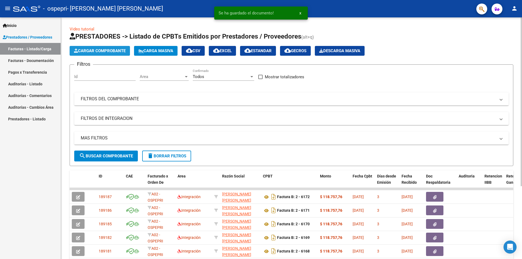
click at [105, 50] on span "Cargar Comprobante" at bounding box center [100, 50] width 52 height 5
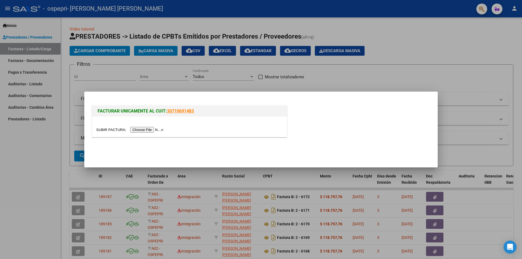
click at [160, 130] on input "file" at bounding box center [130, 130] width 69 height 6
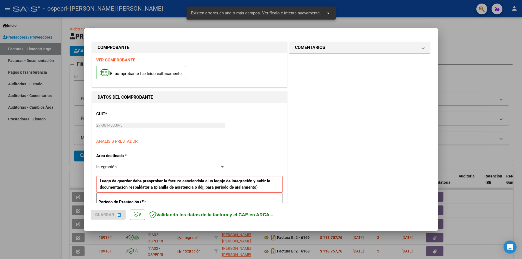
scroll to position [95, 0]
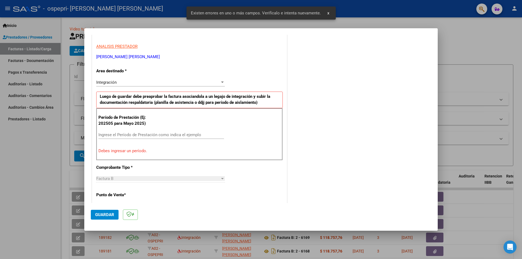
click at [166, 134] on input "Ingrese el Período de Prestación como indica el ejemplo" at bounding box center [161, 134] width 126 height 5
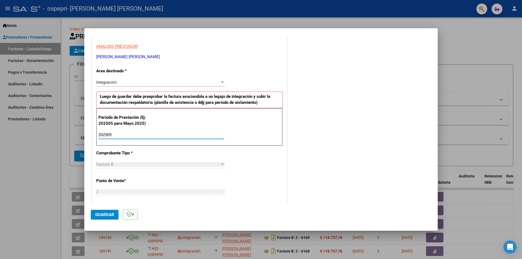
type input "202509"
click at [106, 214] on span "Guardar" at bounding box center [104, 214] width 19 height 5
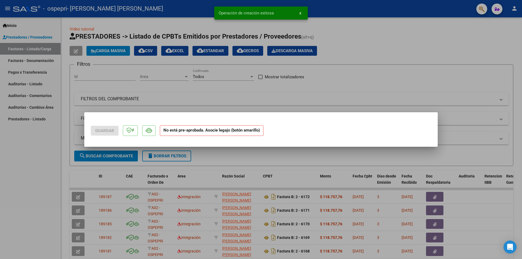
scroll to position [0, 0]
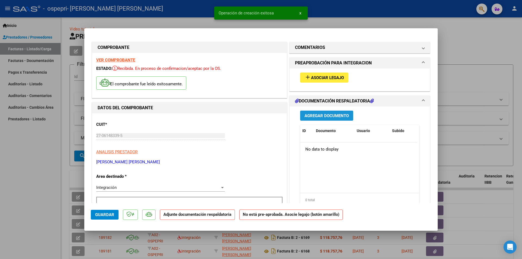
click at [321, 117] on span "Agregar Documento" at bounding box center [326, 115] width 44 height 5
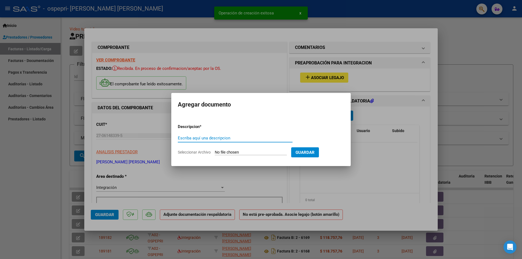
click at [233, 138] on input "Escriba aquí una descripcion" at bounding box center [235, 138] width 115 height 5
type input "[PERSON_NAME]-FIRMA"
click at [228, 151] on input "Seleccionar Archivo" at bounding box center [251, 152] width 72 height 5
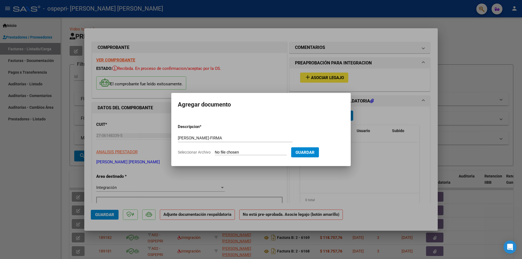
type input "C:\fakepath\[PERSON_NAME]-FIRMA.pdf"
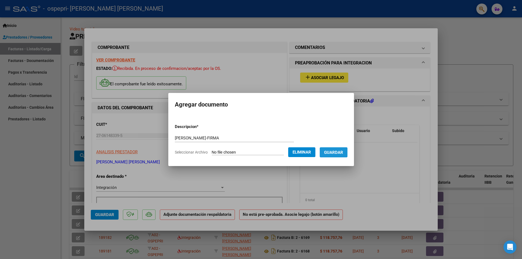
click at [343, 151] on span "Guardar" at bounding box center [333, 152] width 19 height 5
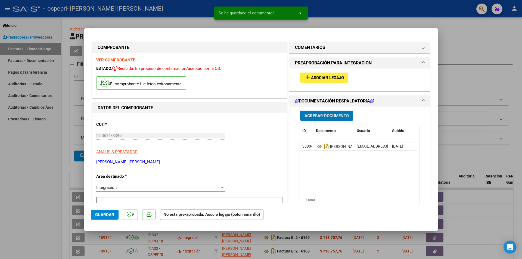
click at [483, 56] on div at bounding box center [261, 129] width 522 height 259
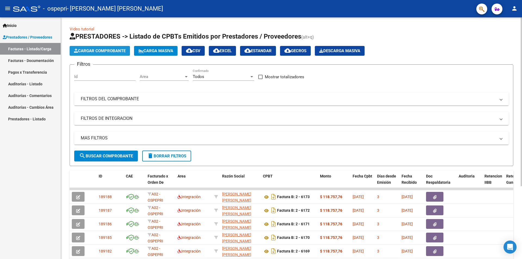
click at [107, 51] on span "Cargar Comprobante" at bounding box center [100, 50] width 52 height 5
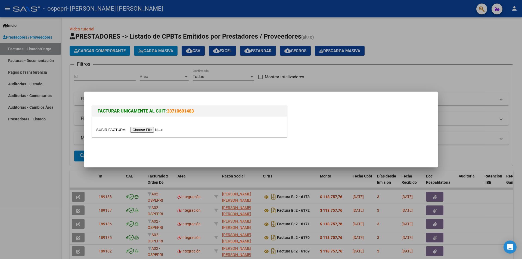
click at [140, 129] on input "file" at bounding box center [130, 130] width 69 height 6
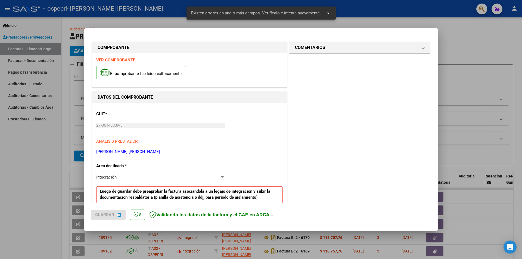
scroll to position [95, 0]
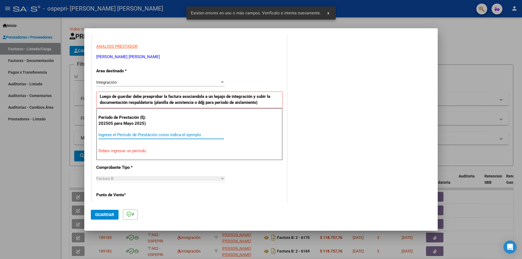
click at [138, 133] on input "Ingrese el Período de Prestación como indica el ejemplo" at bounding box center [161, 134] width 126 height 5
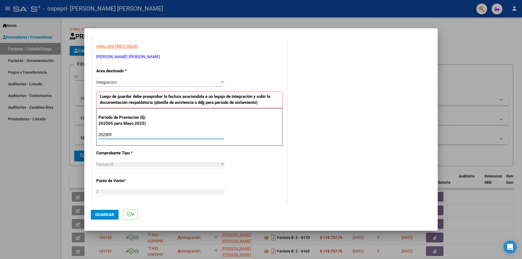
type input "202509"
click at [108, 213] on span "Guardar" at bounding box center [104, 214] width 19 height 5
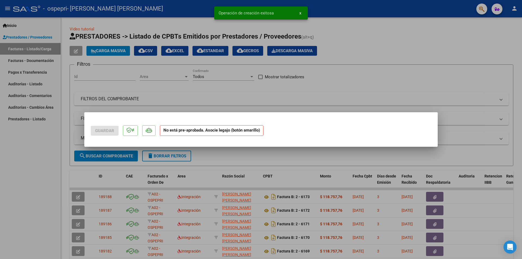
scroll to position [0, 0]
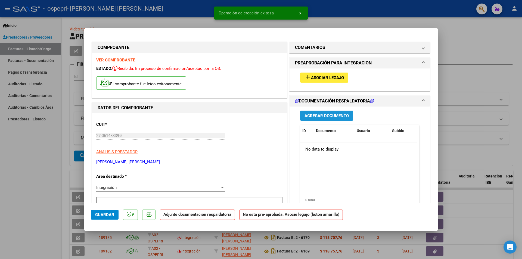
click at [342, 114] on span "Agregar Documento" at bounding box center [326, 115] width 44 height 5
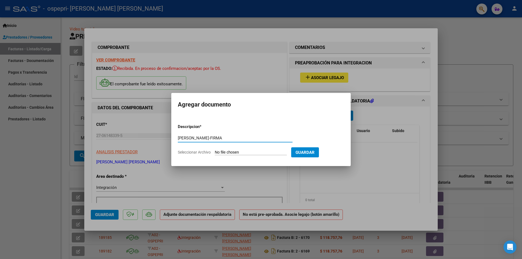
type input "[PERSON_NAME]-FIRMA"
click at [235, 153] on input "Seleccionar Archivo" at bounding box center [251, 152] width 72 height 5
type input "C:\fakepath\[PERSON_NAME]-FIRMA.pdf"
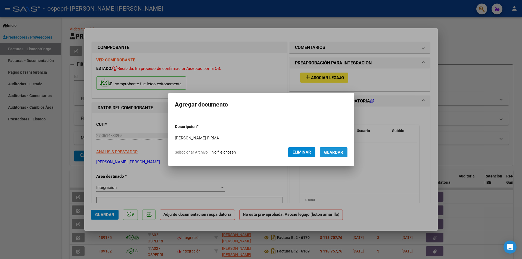
click at [342, 151] on span "Guardar" at bounding box center [333, 152] width 19 height 5
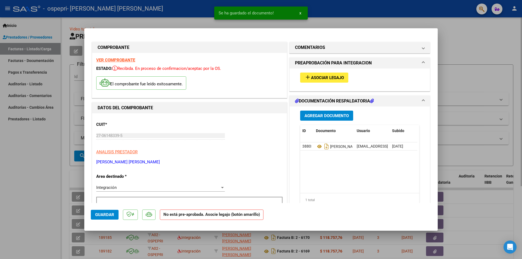
click at [476, 46] on div at bounding box center [261, 129] width 522 height 259
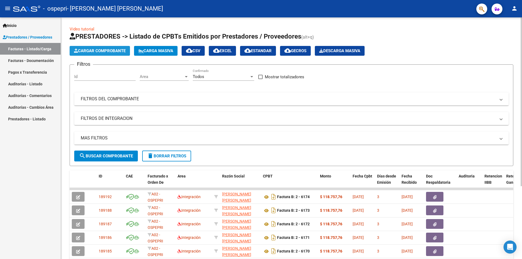
click at [104, 50] on span "Cargar Comprobante" at bounding box center [100, 50] width 52 height 5
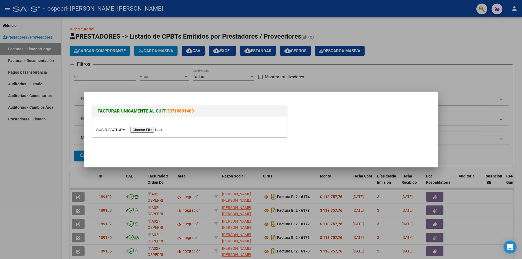
click at [138, 130] on input "file" at bounding box center [130, 130] width 69 height 6
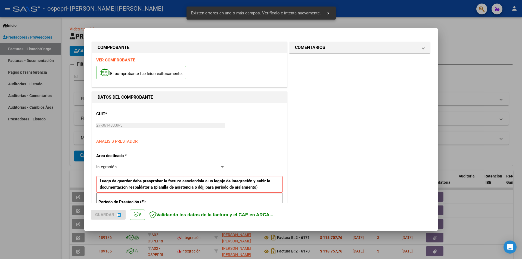
scroll to position [95, 0]
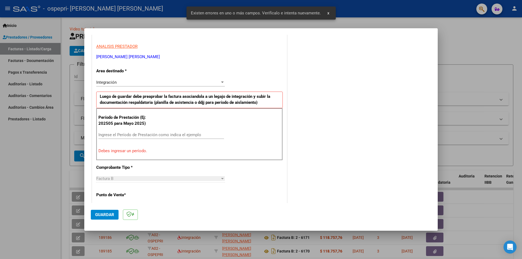
click at [153, 133] on input "Ingrese el Período de Prestación como indica el ejemplo" at bounding box center [161, 134] width 126 height 5
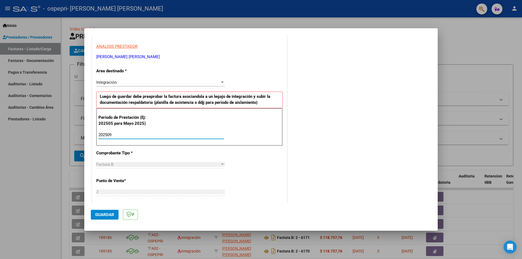
type input "202509"
click at [107, 215] on span "Guardar" at bounding box center [104, 214] width 19 height 5
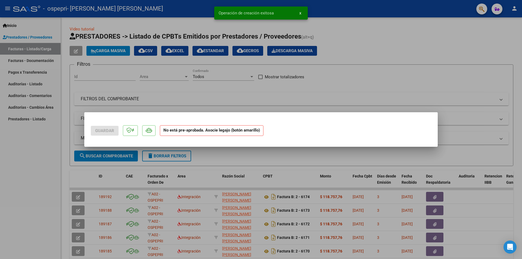
scroll to position [0, 0]
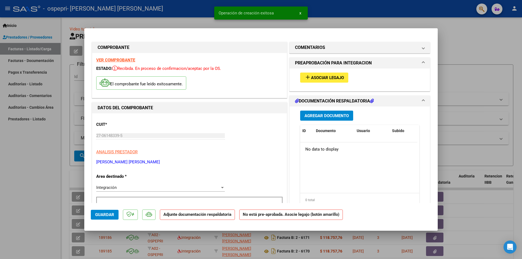
click at [317, 115] on span "Agregar Documento" at bounding box center [326, 115] width 44 height 5
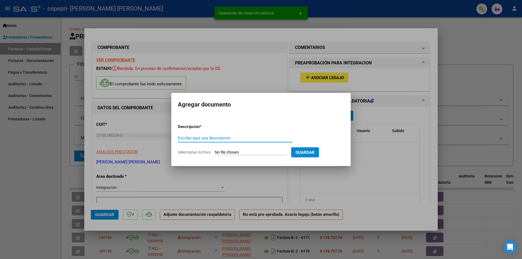
click at [215, 137] on input "Escriba aquí una descripcion" at bounding box center [235, 138] width 115 height 5
type input "GIMENEZ-FIRMA"
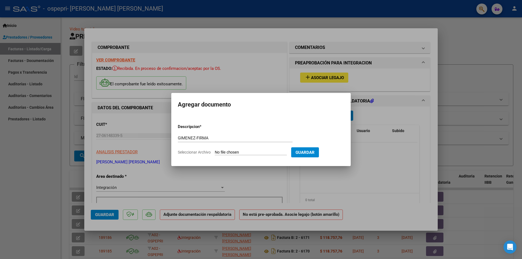
click at [224, 152] on input "Seleccionar Archivo" at bounding box center [251, 152] width 72 height 5
type input "C:\fakepath\GIMENEZ-FIRMA.pdf"
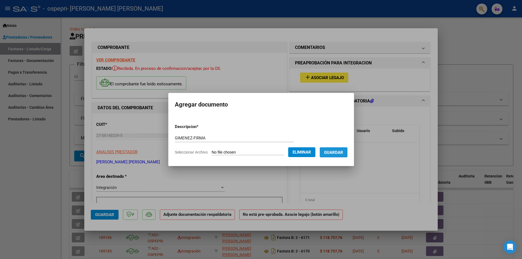
click at [339, 154] on span "Guardar" at bounding box center [333, 152] width 19 height 5
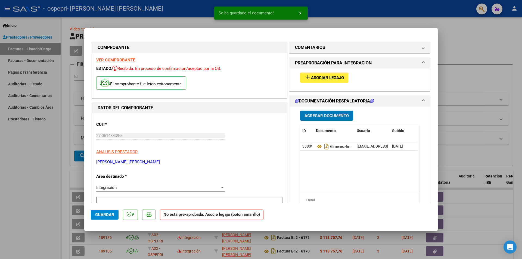
click at [481, 59] on div at bounding box center [261, 129] width 522 height 259
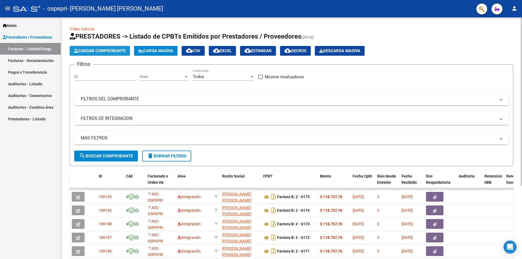
click at [122, 51] on span "Cargar Comprobante" at bounding box center [100, 50] width 52 height 5
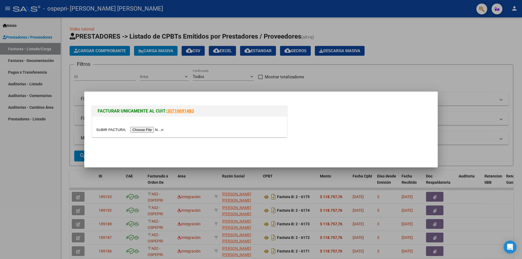
click at [150, 131] on input "file" at bounding box center [130, 130] width 69 height 6
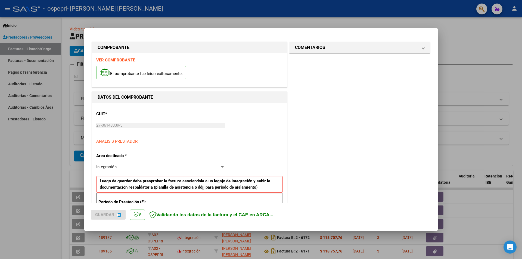
scroll to position [95, 0]
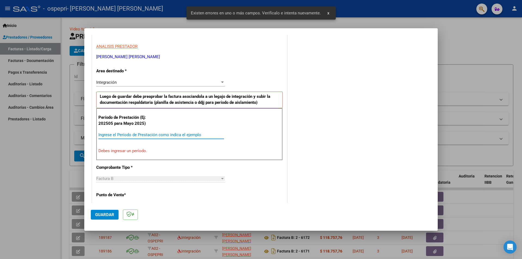
click at [144, 135] on input "Ingrese el Período de Prestación como indica el ejemplo" at bounding box center [161, 134] width 126 height 5
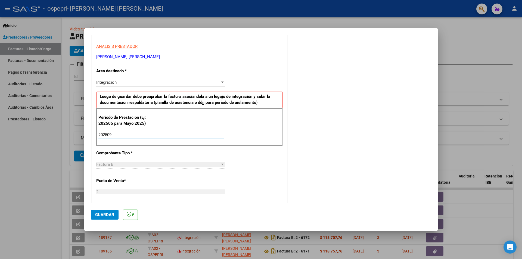
type input "202509"
click at [107, 215] on span "Guardar" at bounding box center [104, 214] width 19 height 5
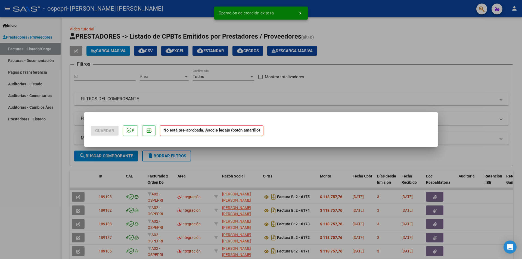
scroll to position [0, 0]
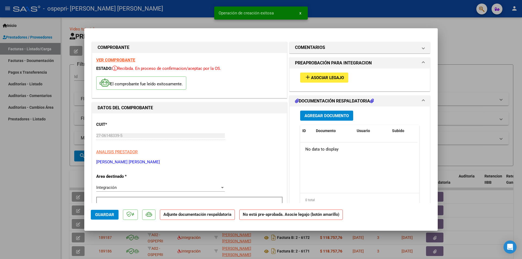
click at [128, 58] on strong "VER COMPROBANTE" at bounding box center [115, 60] width 39 height 5
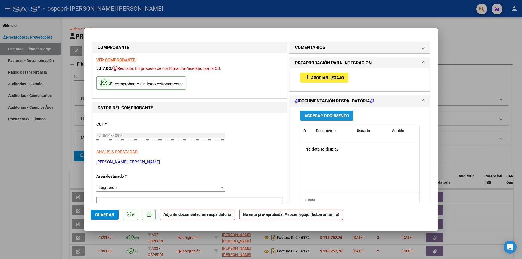
click at [318, 115] on span "Agregar Documento" at bounding box center [326, 115] width 44 height 5
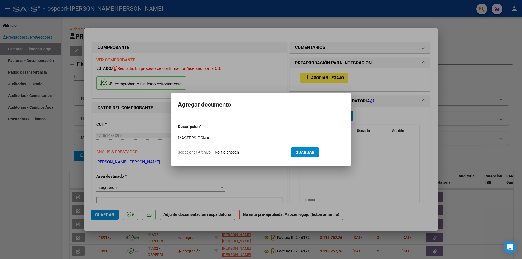
type input "MASTERS-FIRMA"
click at [235, 151] on input "Seleccionar Archivo" at bounding box center [251, 152] width 72 height 5
type input "C:\fakepath\MASTERS-FIRMA.pdf"
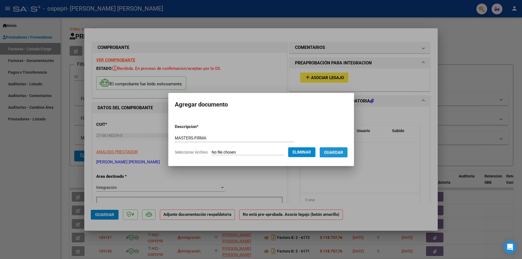
click at [345, 149] on button "Guardar" at bounding box center [334, 152] width 28 height 10
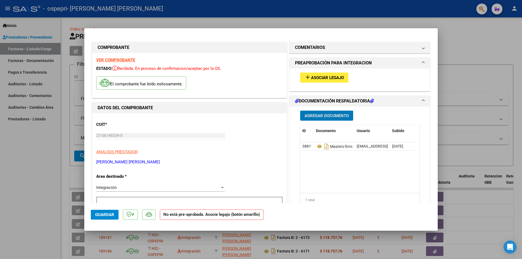
click at [498, 69] on div at bounding box center [261, 129] width 522 height 259
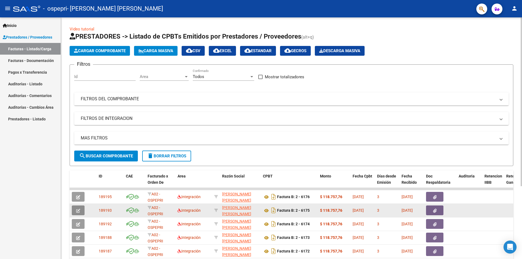
click at [79, 210] on icon "button" at bounding box center [78, 211] width 4 height 4
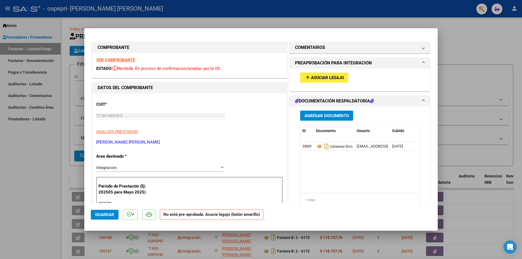
click at [118, 60] on strong "VER COMPROBANTE" at bounding box center [115, 60] width 39 height 5
click at [472, 46] on div at bounding box center [261, 129] width 522 height 259
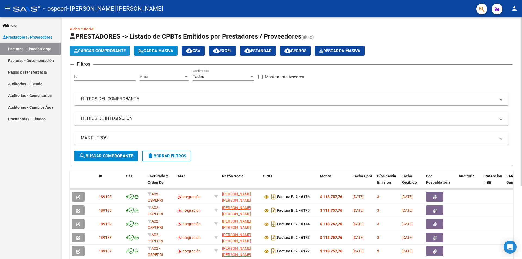
click at [97, 51] on span "Cargar Comprobante" at bounding box center [100, 50] width 52 height 5
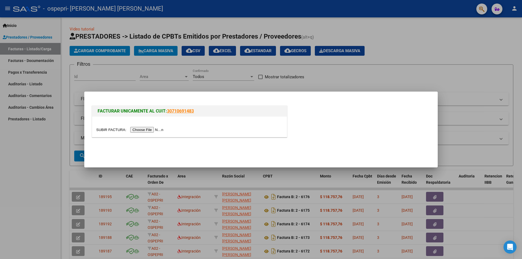
click at [154, 130] on input "file" at bounding box center [130, 130] width 69 height 6
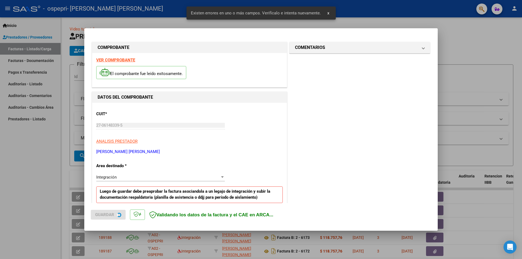
scroll to position [105, 0]
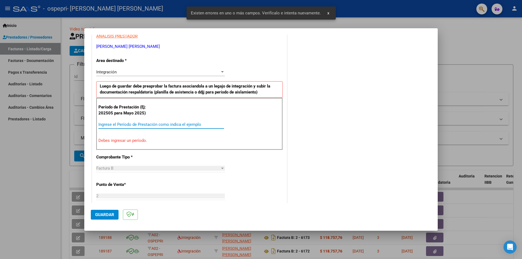
click at [188, 123] on input "Ingrese el Período de Prestación como indica el ejemplo" at bounding box center [161, 124] width 126 height 5
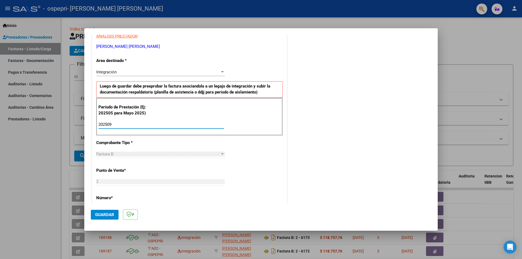
type input "202509"
click at [98, 215] on span "Guardar" at bounding box center [104, 214] width 19 height 5
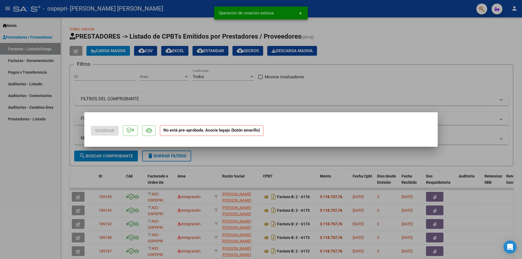
scroll to position [0, 0]
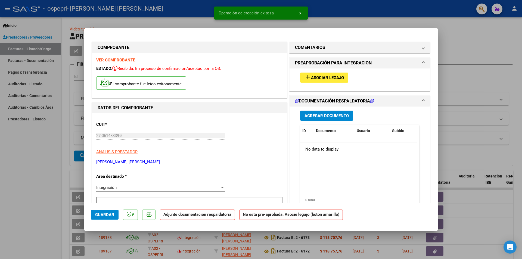
click at [126, 60] on strong "VER COMPROBANTE" at bounding box center [115, 60] width 39 height 5
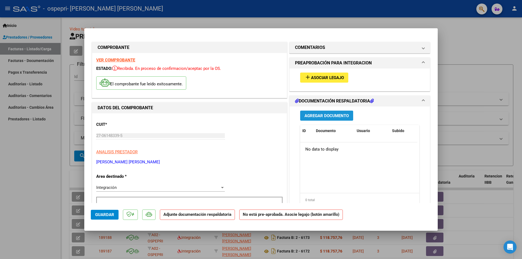
click at [339, 113] on span "Agregar Documento" at bounding box center [326, 115] width 44 height 5
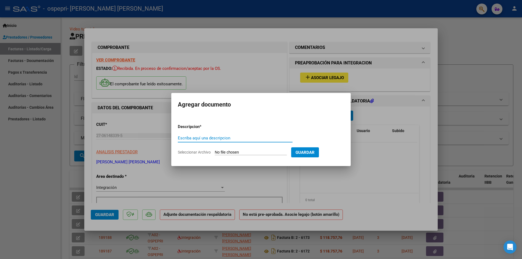
click at [265, 139] on input "Escriba aquí una descripcion" at bounding box center [235, 138] width 115 height 5
type input "[PERSON_NAME]-FIRMA"
click at [250, 151] on input "Seleccionar Archivo" at bounding box center [251, 152] width 72 height 5
type input "C:\fakepath\[PERSON_NAME]-FIRMA.pdf"
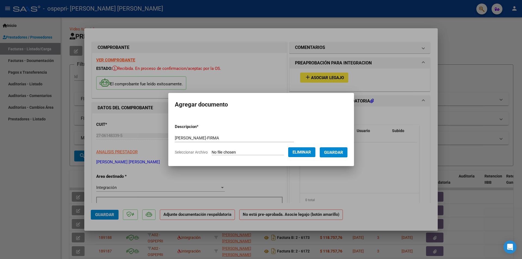
click at [336, 151] on span "Guardar" at bounding box center [333, 152] width 19 height 5
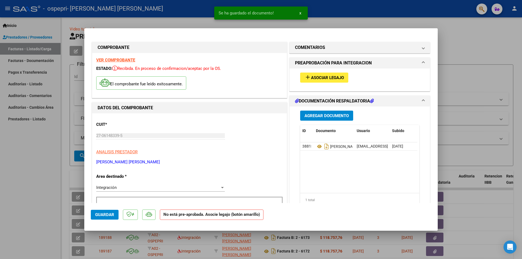
click at [486, 44] on div at bounding box center [261, 129] width 522 height 259
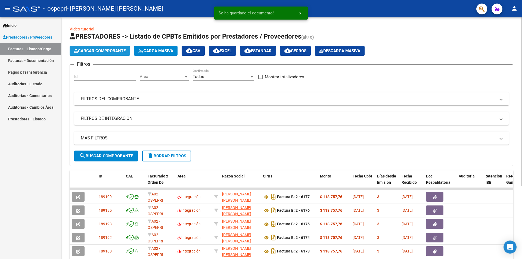
click at [101, 52] on span "Cargar Comprobante" at bounding box center [100, 50] width 52 height 5
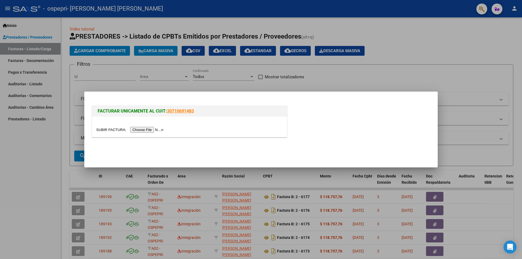
click at [148, 129] on input "file" at bounding box center [130, 130] width 69 height 6
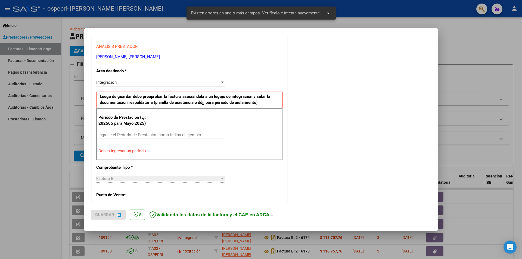
scroll to position [160, 0]
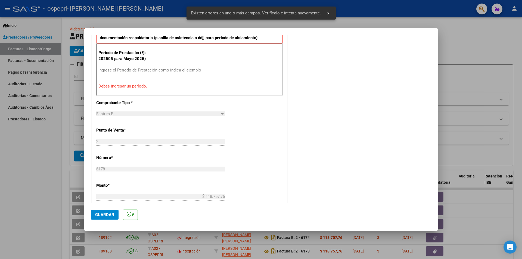
click at [174, 71] on input "Ingrese el Período de Prestación como indica el ejemplo" at bounding box center [161, 70] width 126 height 5
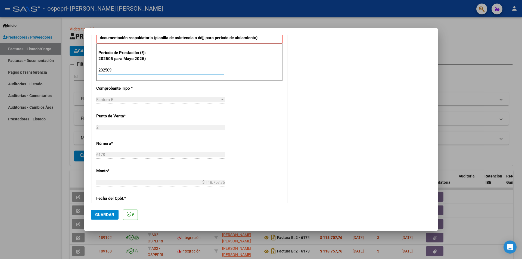
type input "202509"
click at [107, 214] on span "Guardar" at bounding box center [104, 214] width 19 height 5
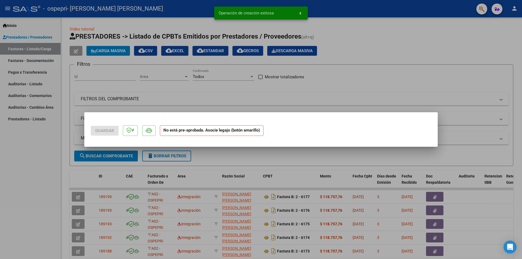
scroll to position [0, 0]
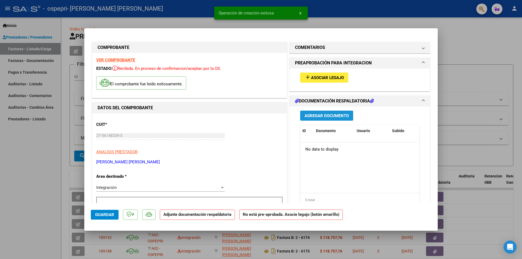
click at [326, 113] on span "Agregar Documento" at bounding box center [326, 115] width 44 height 5
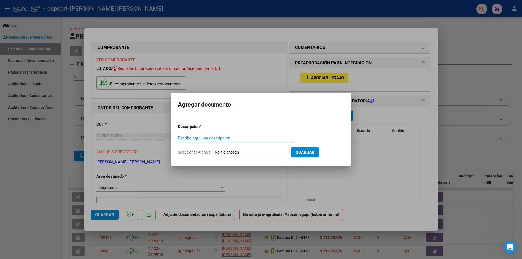
click at [243, 139] on input "Escriba aquí una descripcion" at bounding box center [235, 138] width 115 height 5
type input "[PERSON_NAME]-FIRMA"
click at [233, 150] on input "Seleccionar Archivo" at bounding box center [251, 152] width 72 height 5
type input "C:\fakepath\[PERSON_NAME]-FIRMA.pdf"
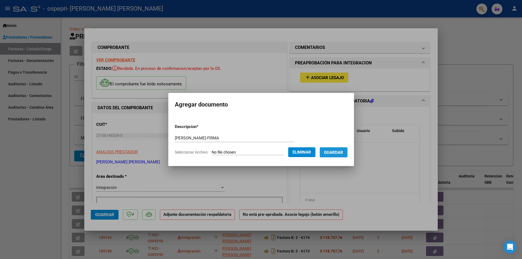
click at [338, 153] on span "Guardar" at bounding box center [333, 152] width 19 height 5
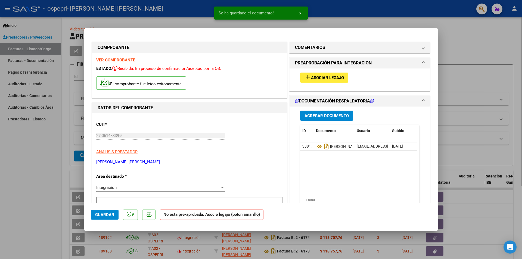
click at [469, 35] on div at bounding box center [261, 129] width 522 height 259
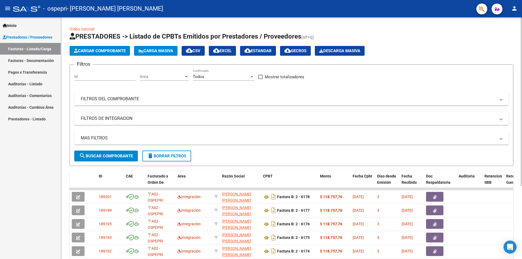
click at [113, 50] on span "Cargar Comprobante" at bounding box center [100, 50] width 52 height 5
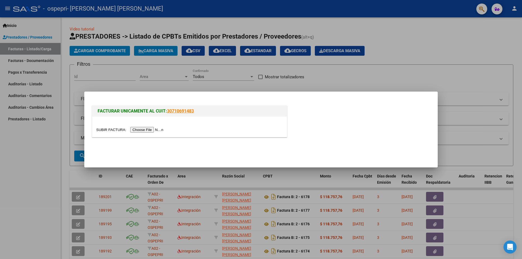
click at [149, 128] on input "file" at bounding box center [130, 130] width 69 height 6
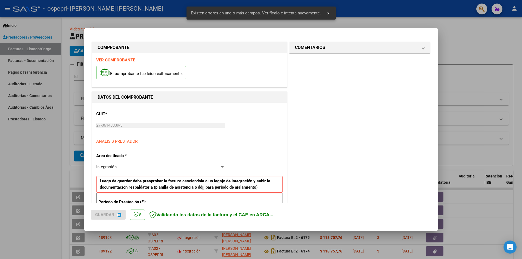
scroll to position [95, 0]
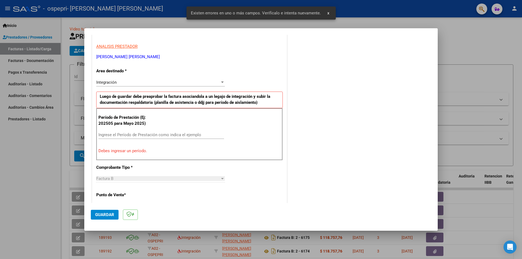
click at [145, 133] on input "Ingrese el Período de Prestación como indica el ejemplo" at bounding box center [161, 134] width 126 height 5
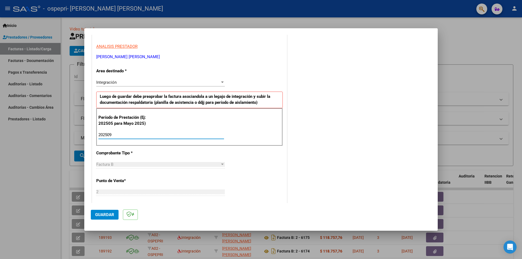
type input "202509"
click at [100, 216] on span "Guardar" at bounding box center [104, 214] width 19 height 5
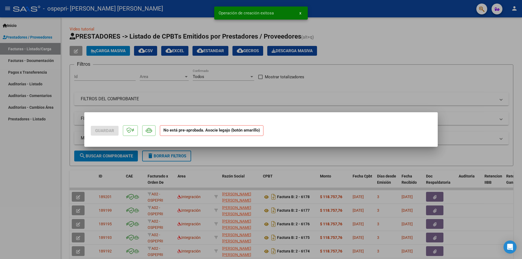
scroll to position [0, 0]
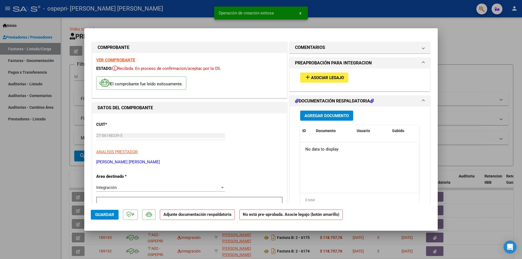
click at [317, 118] on span "Agregar Documento" at bounding box center [326, 115] width 44 height 5
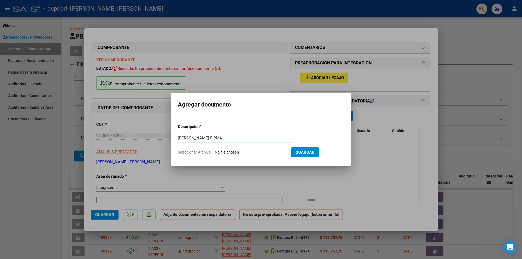
type input "[PERSON_NAME]-FIRMA"
click at [233, 152] on input "Seleccionar Archivo" at bounding box center [251, 152] width 72 height 5
type input "C:\fakepath\[PERSON_NAME]-FIRMA.pdf"
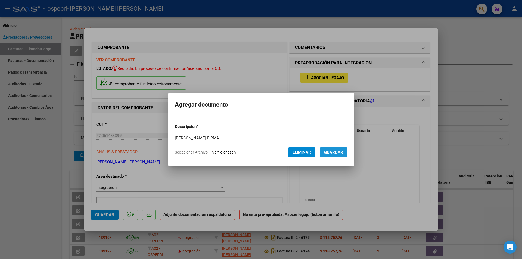
click at [342, 150] on span "Guardar" at bounding box center [333, 152] width 19 height 5
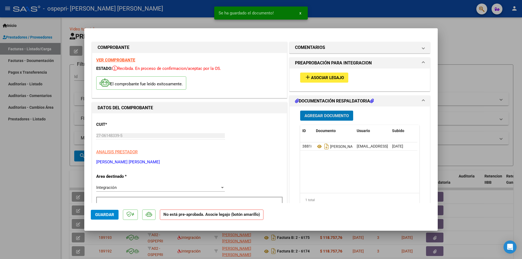
click at [464, 75] on div at bounding box center [261, 129] width 522 height 259
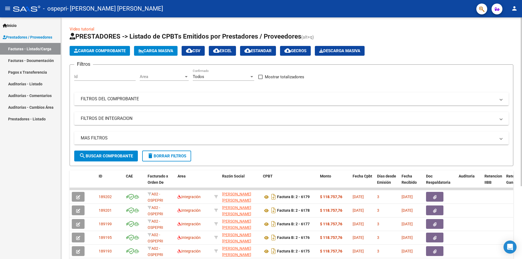
click at [114, 49] on span "Cargar Comprobante" at bounding box center [100, 50] width 52 height 5
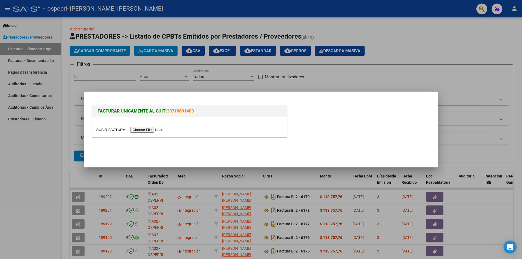
click at [144, 130] on input "file" at bounding box center [130, 130] width 69 height 6
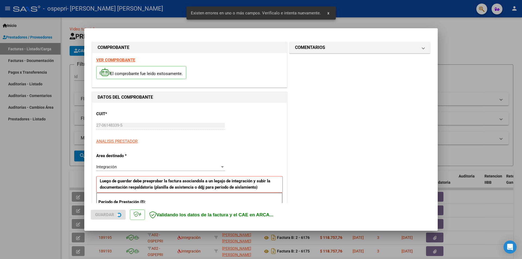
scroll to position [95, 0]
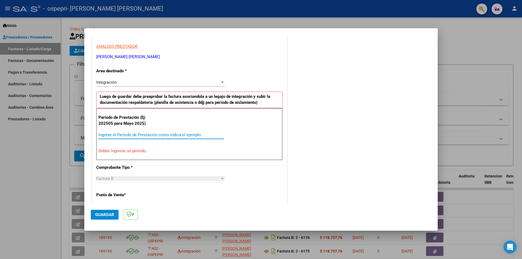
click at [161, 136] on input "Ingrese el Período de Prestación como indica el ejemplo" at bounding box center [161, 134] width 126 height 5
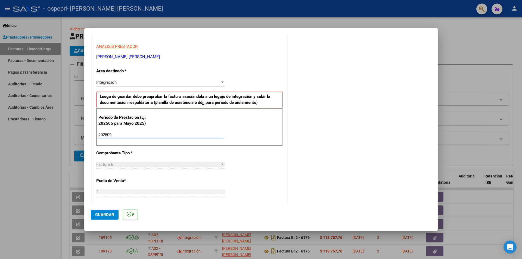
type input "202509"
click at [102, 216] on span "Guardar" at bounding box center [104, 214] width 19 height 5
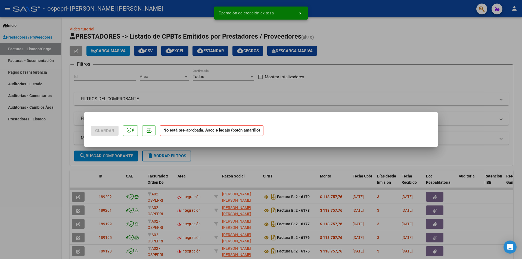
scroll to position [0, 0]
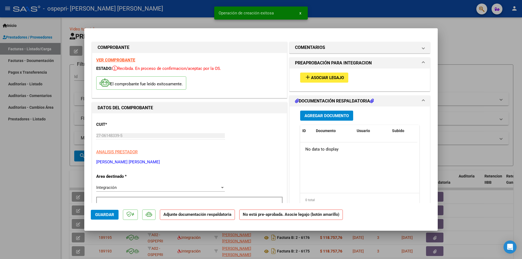
click at [115, 61] on strong "VER COMPROBANTE" at bounding box center [115, 60] width 39 height 5
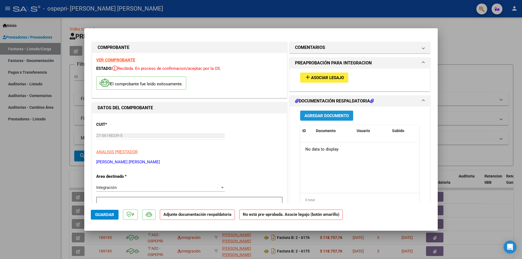
click at [317, 115] on span "Agregar Documento" at bounding box center [326, 115] width 44 height 5
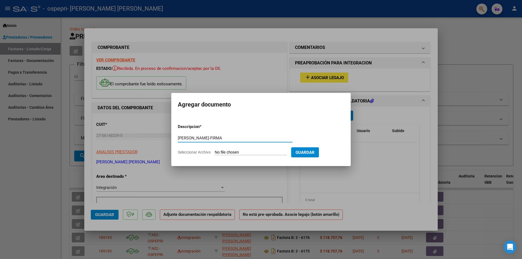
type input "[PERSON_NAME]-FIRMA"
click at [251, 151] on input "Seleccionar Archivo" at bounding box center [251, 152] width 72 height 5
type input "C:\fakepath\[PERSON_NAME]-FIRMA.pdf"
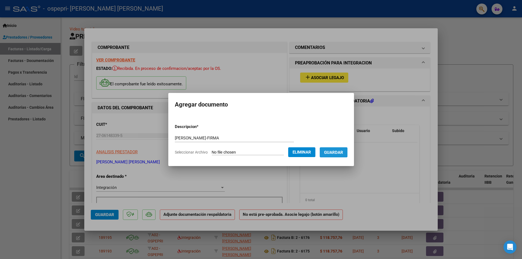
click at [341, 151] on span "Guardar" at bounding box center [333, 152] width 19 height 5
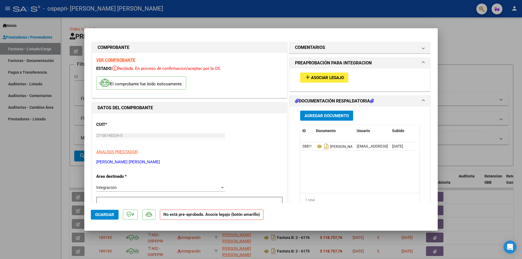
click at [480, 60] on div at bounding box center [261, 129] width 522 height 259
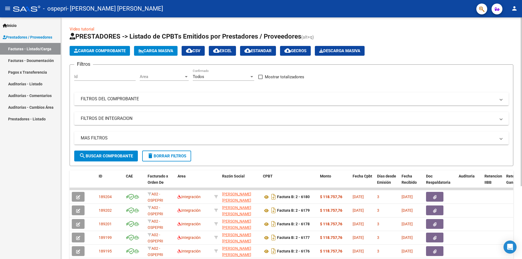
click at [116, 49] on span "Cargar Comprobante" at bounding box center [100, 50] width 52 height 5
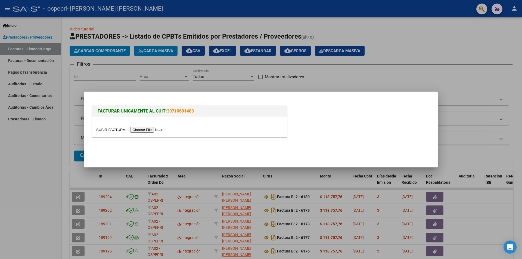
click at [157, 130] on input "file" at bounding box center [130, 130] width 69 height 6
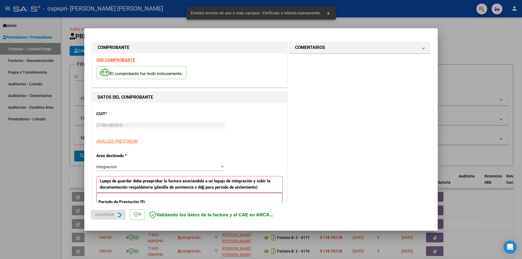
scroll to position [95, 0]
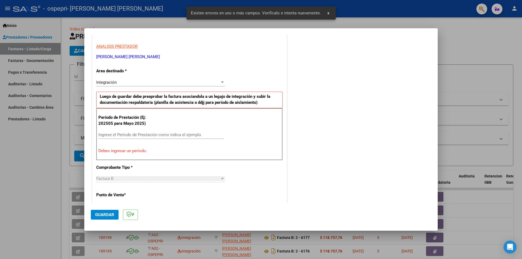
click at [180, 132] on div "Ingrese el Período de Prestación como indica el ejemplo" at bounding box center [161, 135] width 126 height 8
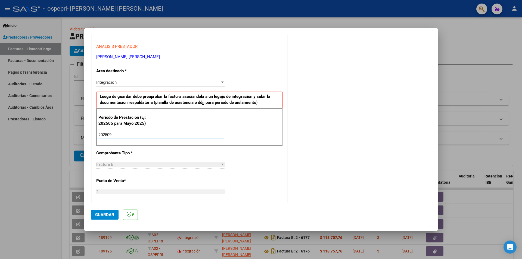
type input "202509"
click at [110, 215] on span "Guardar" at bounding box center [104, 214] width 19 height 5
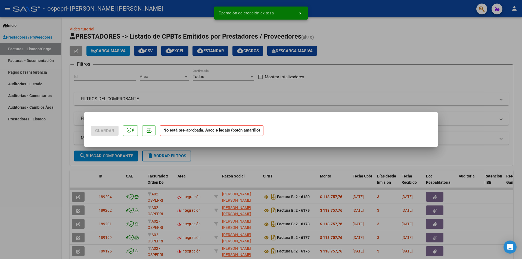
scroll to position [0, 0]
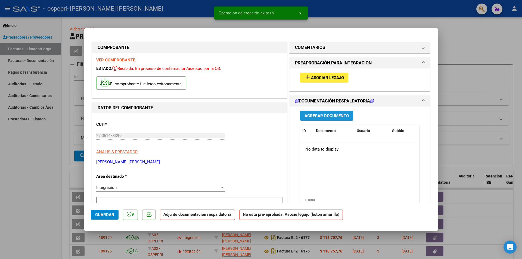
click at [311, 114] on span "Agregar Documento" at bounding box center [326, 115] width 44 height 5
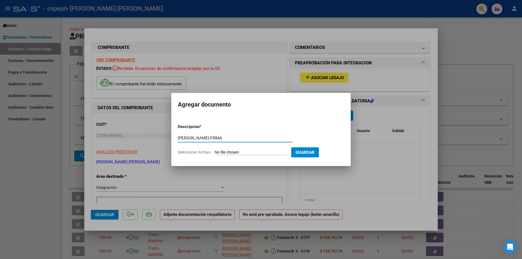
type input "[PERSON_NAME]-FIRMA"
click at [257, 152] on input "Seleccionar Archivo" at bounding box center [251, 152] width 72 height 5
type input "C:\fakepath\[PERSON_NAME]-FIRMA.pdf"
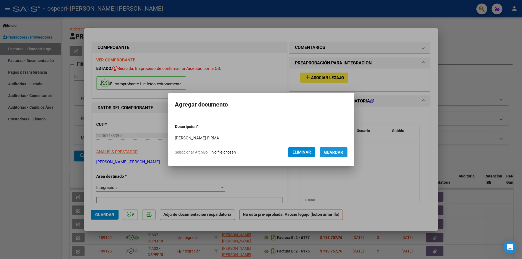
click at [343, 152] on span "Guardar" at bounding box center [333, 152] width 19 height 5
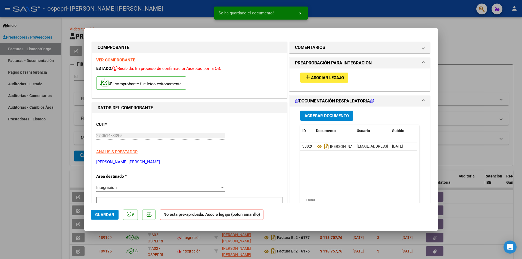
click at [478, 44] on div at bounding box center [261, 129] width 522 height 259
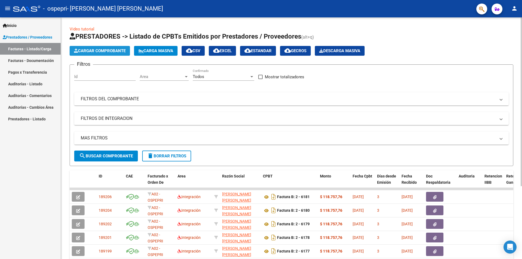
click at [96, 51] on span "Cargar Comprobante" at bounding box center [100, 50] width 52 height 5
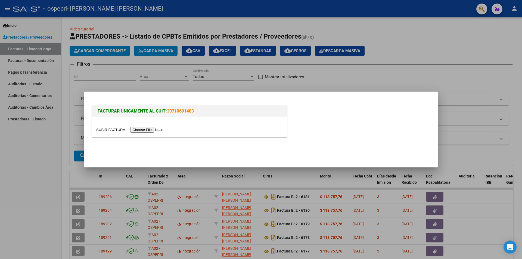
click at [153, 130] on input "file" at bounding box center [130, 130] width 69 height 6
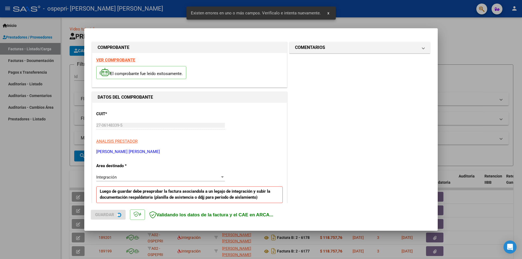
scroll to position [95, 0]
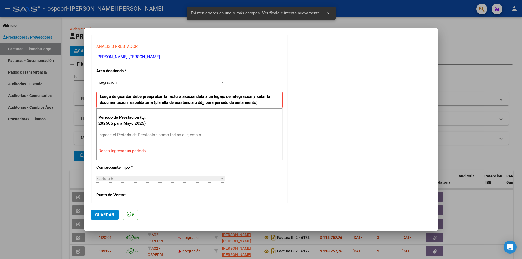
click at [189, 133] on input "Ingrese el Período de Prestación como indica el ejemplo" at bounding box center [161, 134] width 126 height 5
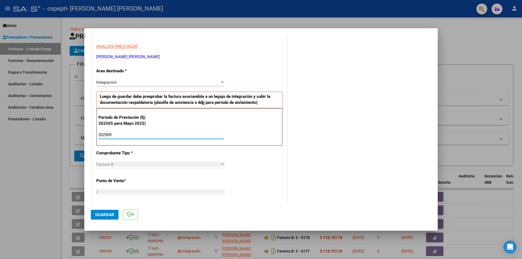
type input "202509"
click at [109, 214] on span "Guardar" at bounding box center [104, 214] width 19 height 5
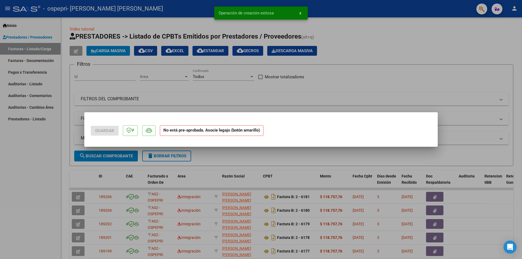
scroll to position [0, 0]
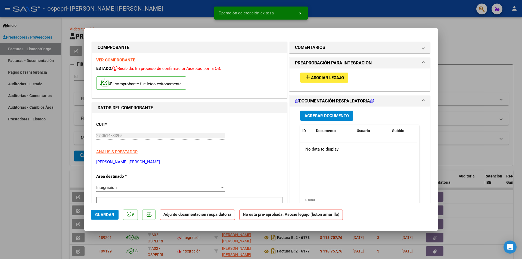
click at [314, 114] on span "Agregar Documento" at bounding box center [326, 115] width 44 height 5
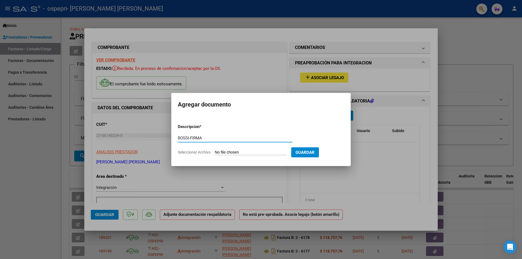
type input "ROSSI-FIRMA"
click at [231, 153] on input "Seleccionar Archivo" at bounding box center [251, 152] width 72 height 5
type input "C:\fakepath\ROSSI-FIRMA.pdf"
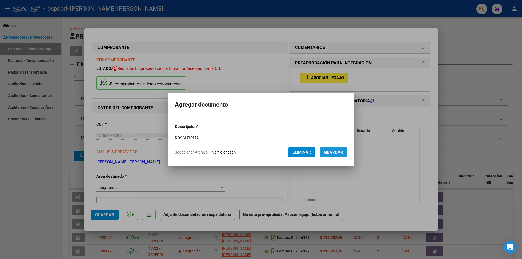
click at [343, 151] on span "Guardar" at bounding box center [333, 152] width 19 height 5
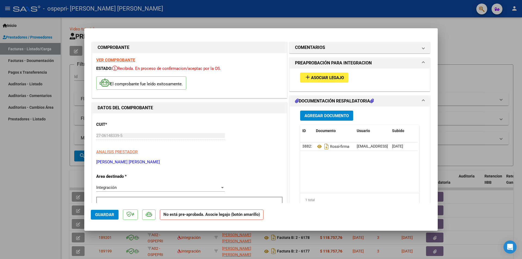
click at [466, 74] on div at bounding box center [261, 129] width 522 height 259
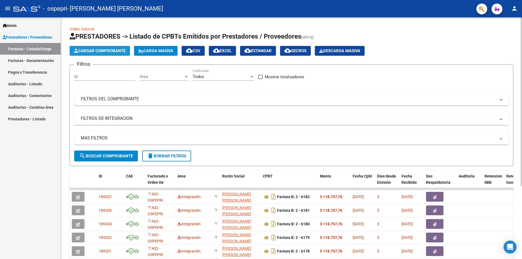
click at [114, 48] on span "Cargar Comprobante" at bounding box center [100, 50] width 52 height 5
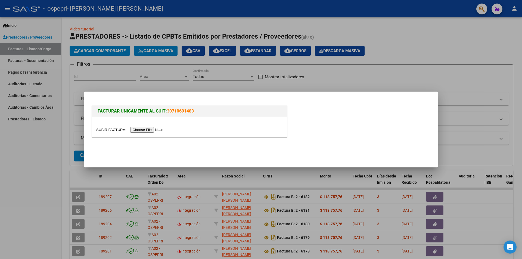
click at [147, 130] on input "file" at bounding box center [130, 130] width 69 height 6
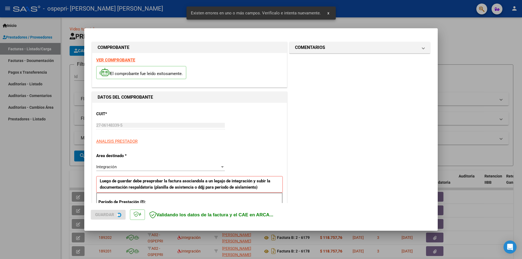
scroll to position [95, 0]
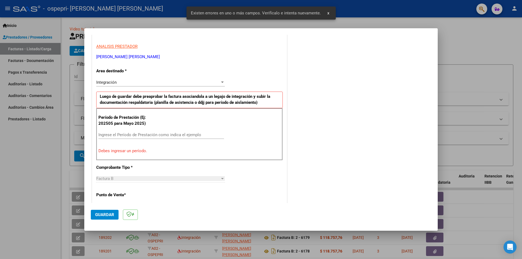
click at [126, 134] on input "Ingrese el Período de Prestación como indica el ejemplo" at bounding box center [161, 134] width 126 height 5
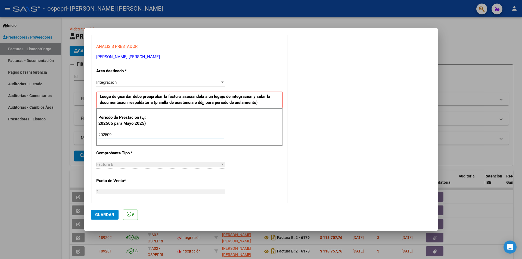
type input "202509"
click at [103, 218] on button "Guardar" at bounding box center [105, 215] width 28 height 10
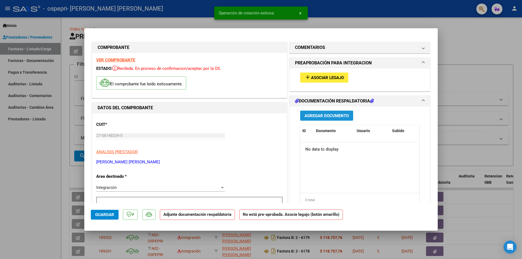
click at [330, 114] on span "Agregar Documento" at bounding box center [326, 115] width 44 height 5
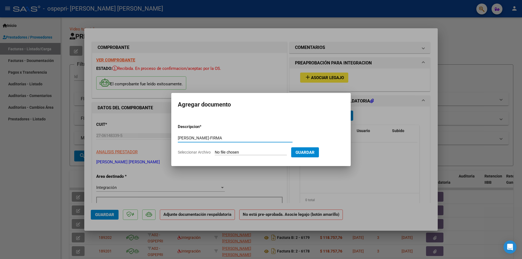
type input "[PERSON_NAME]-FIRMA"
click at [263, 153] on input "Seleccionar Archivo" at bounding box center [251, 152] width 72 height 5
type input "C:\fakepath\[PERSON_NAME]-FIRMA.pdf"
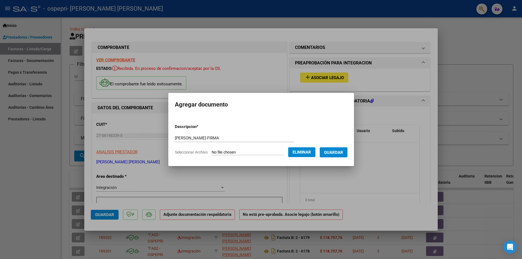
click at [334, 151] on span "Guardar" at bounding box center [333, 152] width 19 height 5
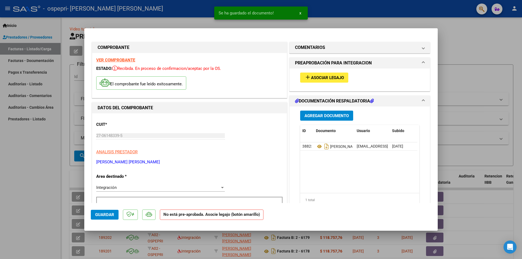
click at [127, 61] on strong "VER COMPROBANTE" at bounding box center [115, 60] width 39 height 5
click at [474, 48] on div at bounding box center [261, 129] width 522 height 259
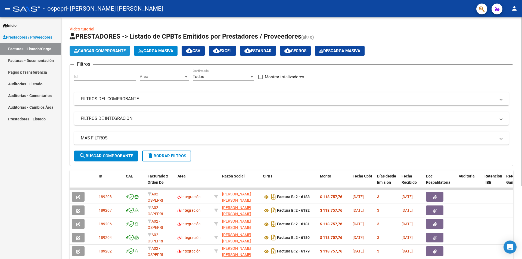
click at [122, 49] on span "Cargar Comprobante" at bounding box center [100, 50] width 52 height 5
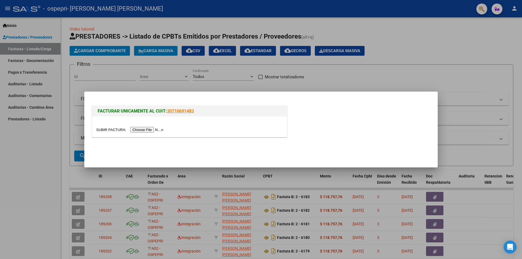
click at [149, 129] on input "file" at bounding box center [130, 130] width 69 height 6
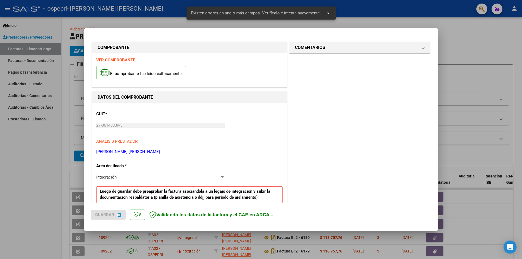
scroll to position [95, 0]
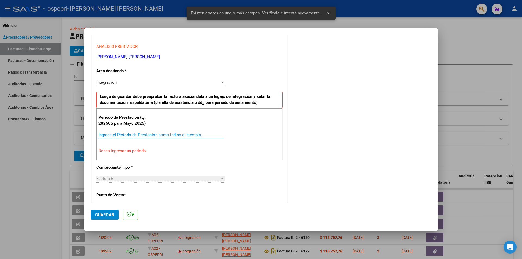
click at [126, 134] on input "Ingrese el Período de Prestación como indica el ejemplo" at bounding box center [161, 134] width 126 height 5
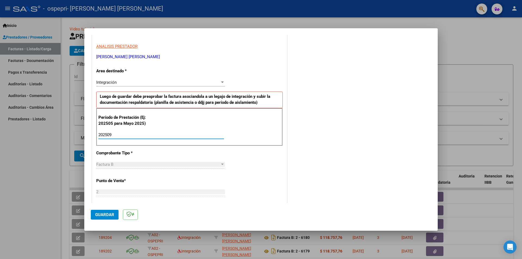
type input "202509"
click at [106, 216] on span "Guardar" at bounding box center [104, 214] width 19 height 5
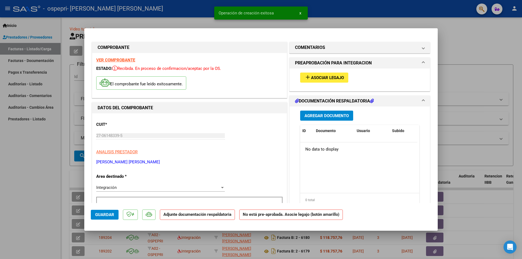
click at [122, 60] on strong "VER COMPROBANTE" at bounding box center [115, 60] width 39 height 5
click at [331, 116] on span "Agregar Documento" at bounding box center [326, 115] width 44 height 5
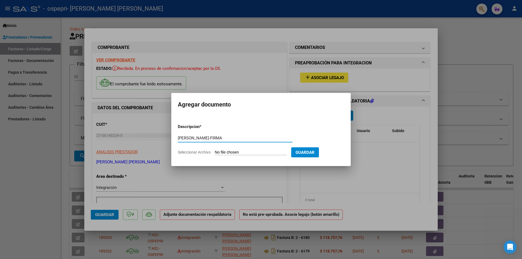
type input "[PERSON_NAME]-FIRMA"
click at [245, 152] on input "Seleccionar Archivo" at bounding box center [251, 152] width 72 height 5
type input "C:\fakepath\[PERSON_NAME]-FIRMA.pdf"
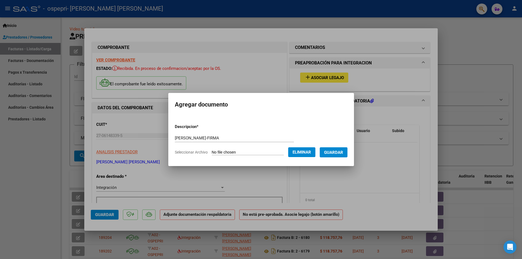
click at [338, 152] on span "Guardar" at bounding box center [333, 152] width 19 height 5
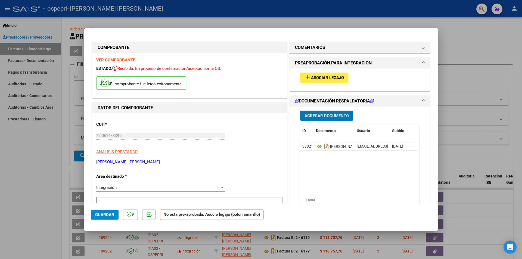
click at [482, 91] on div at bounding box center [261, 129] width 522 height 259
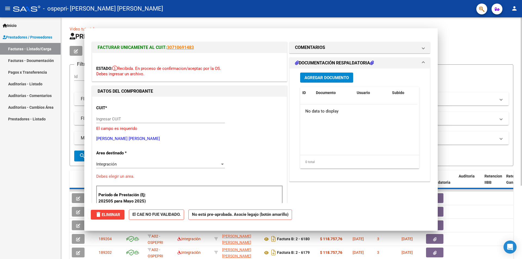
click at [484, 84] on div "Filtros Id Area Area Todos Confirmado Mostrar totalizadores FILTROS DEL COMPROB…" at bounding box center [291, 110] width 434 height 82
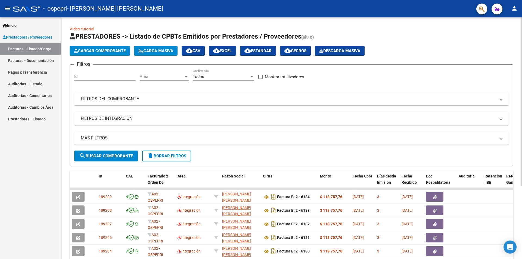
click at [442, 46] on div "Cargar Comprobante Carga Masiva cloud_download CSV cloud_download EXCEL cloud_d…" at bounding box center [292, 51] width 444 height 10
